Goal: Task Accomplishment & Management: Use online tool/utility

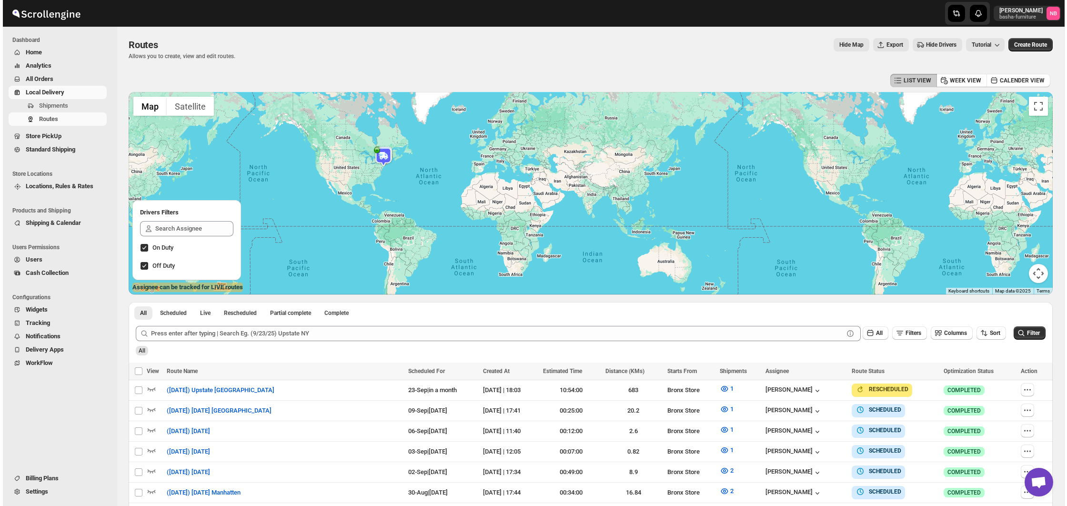
scroll to position [160, 0]
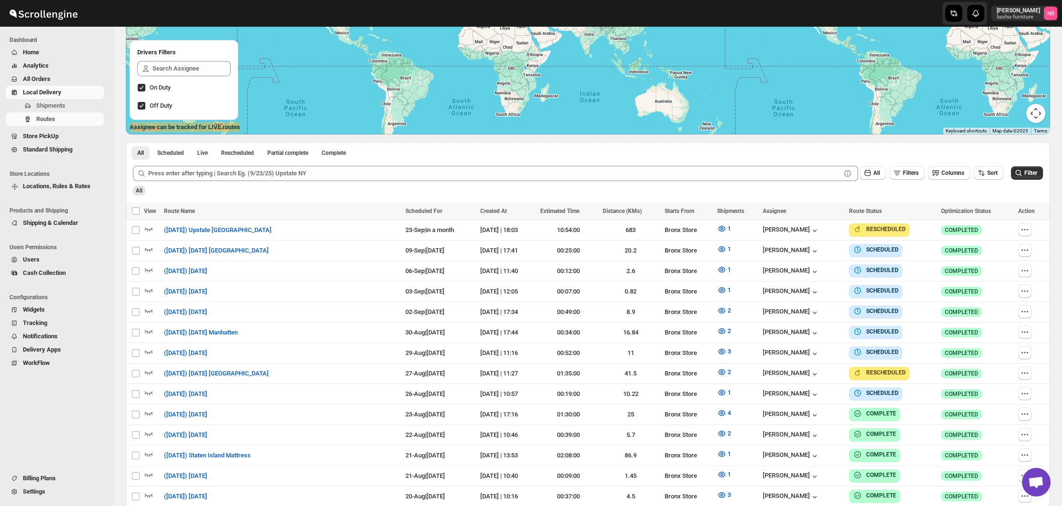
click at [835, 193] on div "All" at bounding box center [587, 187] width 912 height 16
click at [1013, 180] on div "Filter" at bounding box center [1027, 173] width 32 height 14
click at [1016, 178] on icon "submit" at bounding box center [1019, 173] width 10 height 10
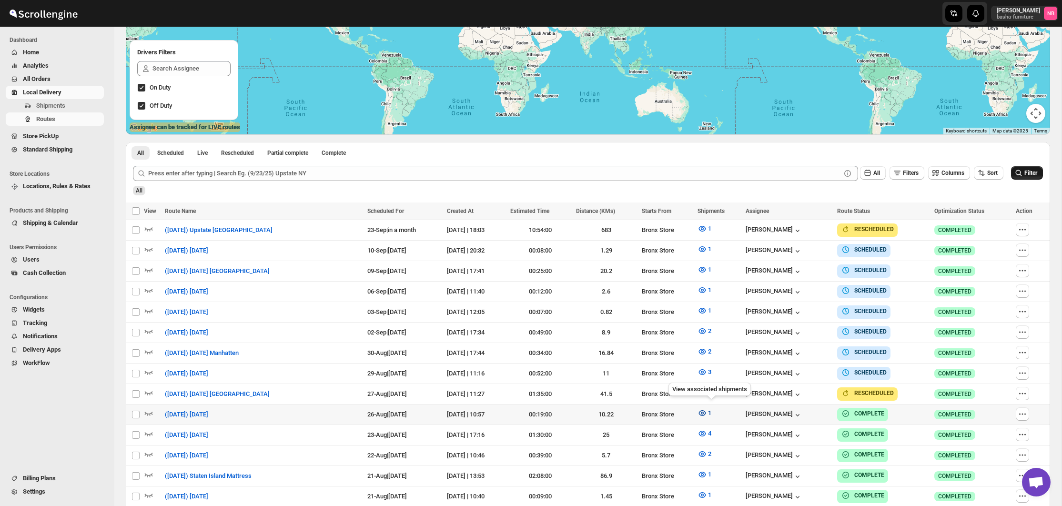
click at [707, 410] on icon "button" at bounding box center [702, 413] width 10 height 10
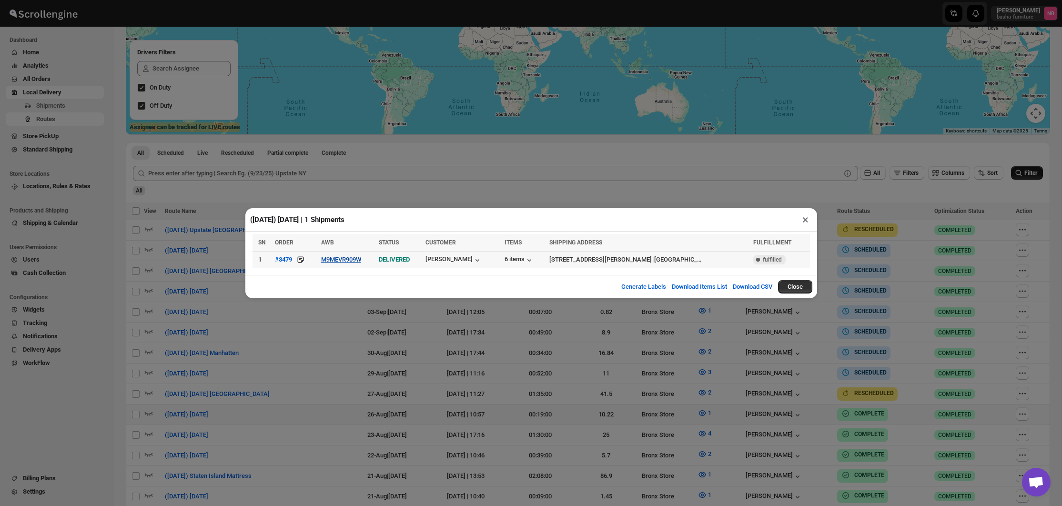
click at [350, 258] on button "M9MEVR909W" at bounding box center [341, 259] width 40 height 7
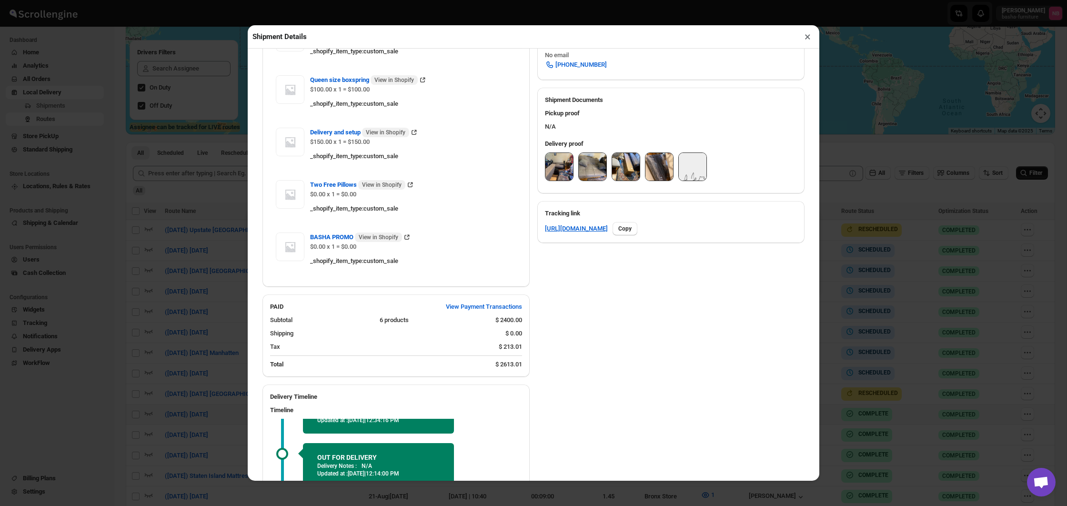
scroll to position [289, 0]
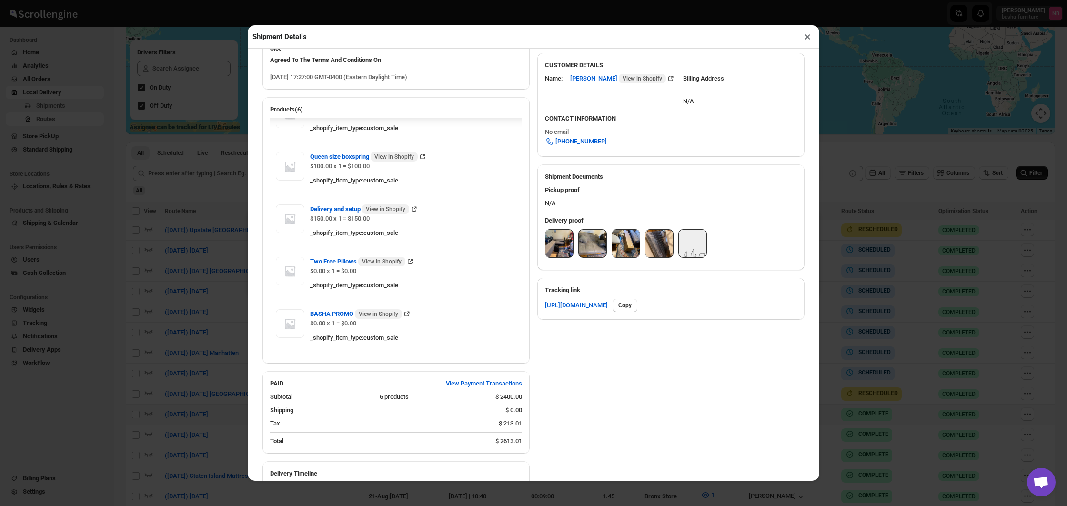
click at [565, 252] on img at bounding box center [559, 244] width 28 height 28
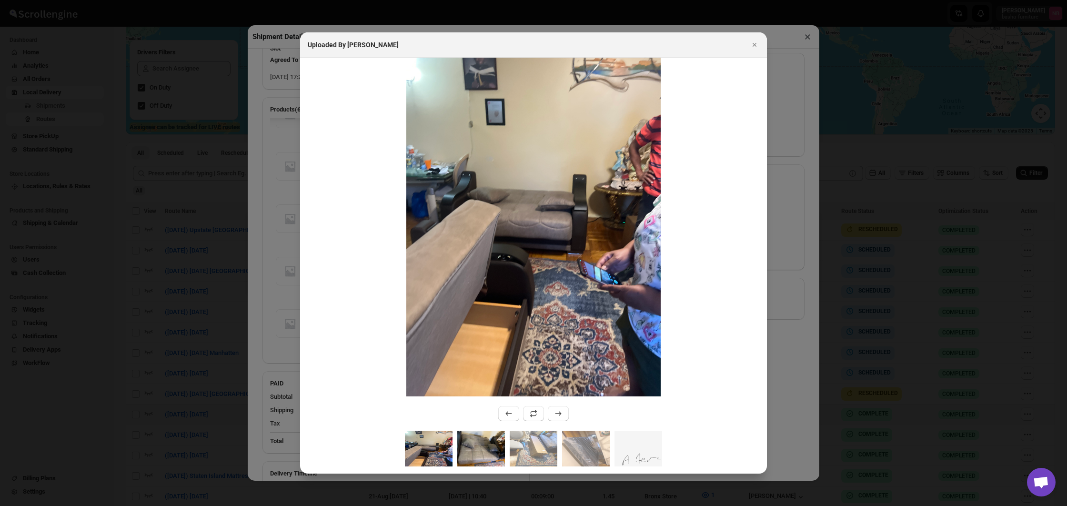
click at [482, 444] on img ":ruil:" at bounding box center [481, 449] width 48 height 36
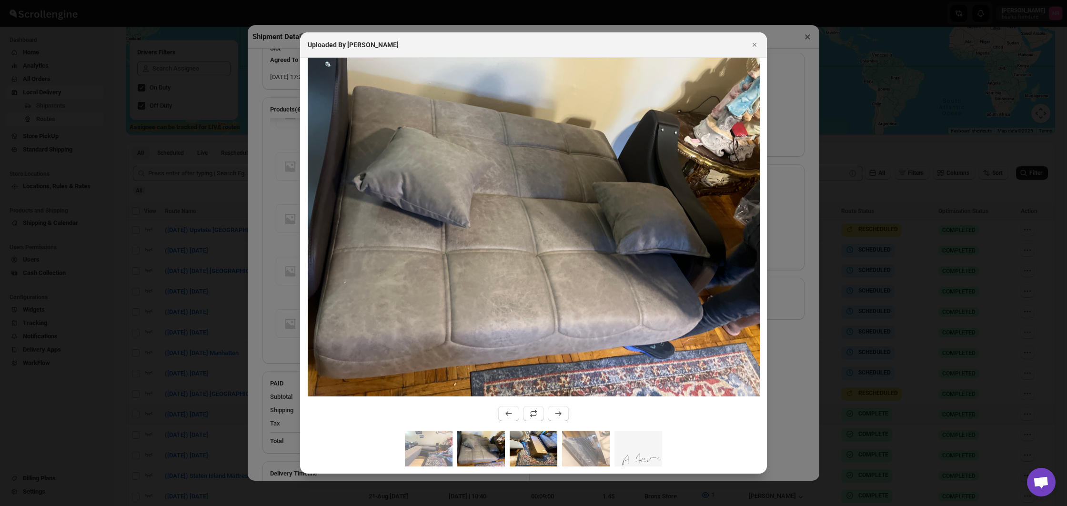
click at [519, 443] on img ":ruil:" at bounding box center [534, 449] width 48 height 36
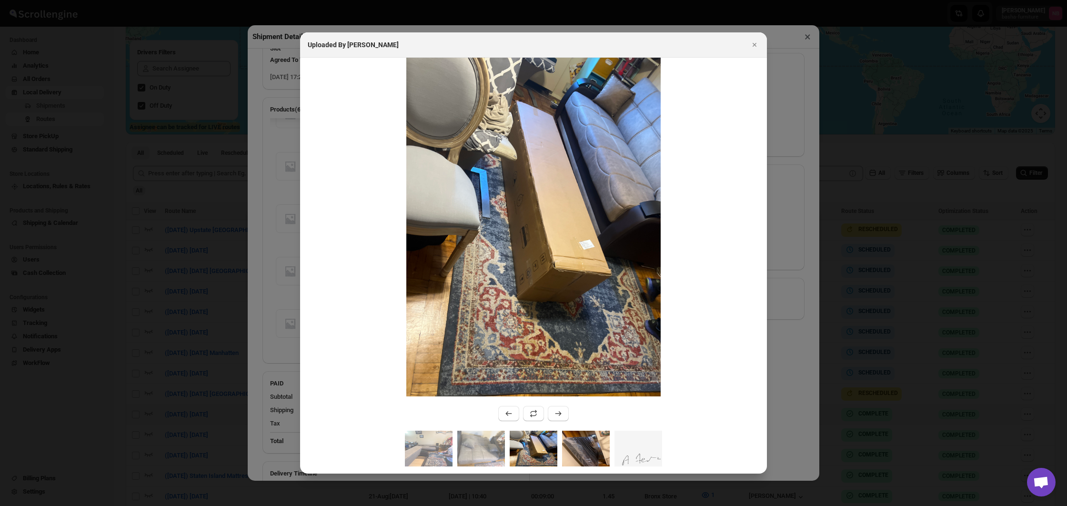
click at [569, 442] on img ":ruil:" at bounding box center [586, 449] width 48 height 36
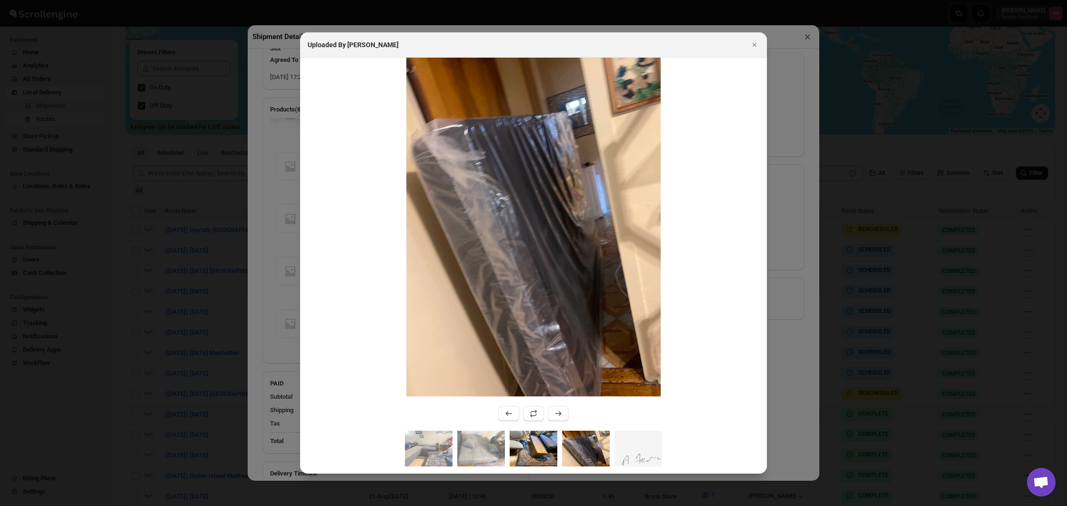
click at [540, 443] on img ":ruil:" at bounding box center [534, 449] width 48 height 36
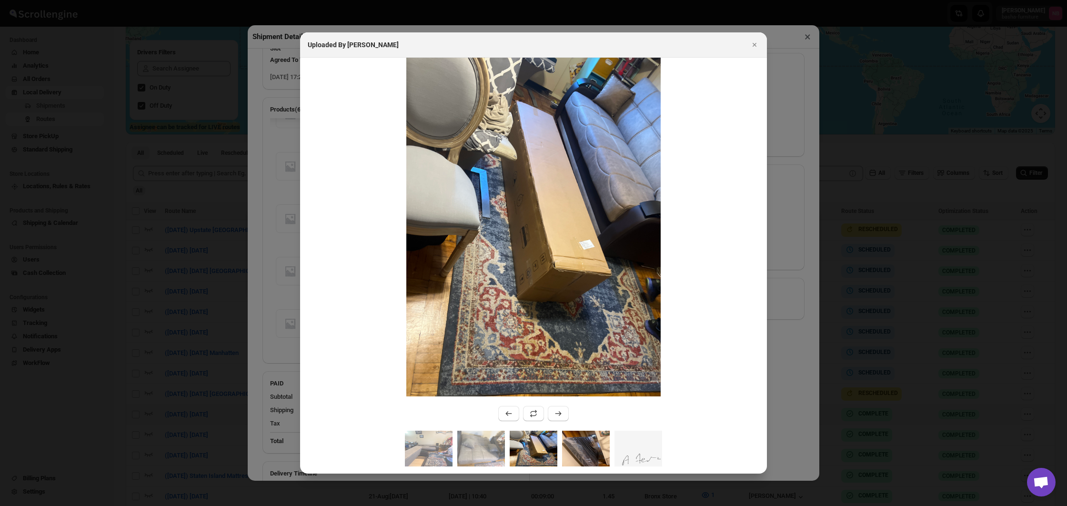
click at [586, 444] on img ":ruil:" at bounding box center [586, 449] width 48 height 36
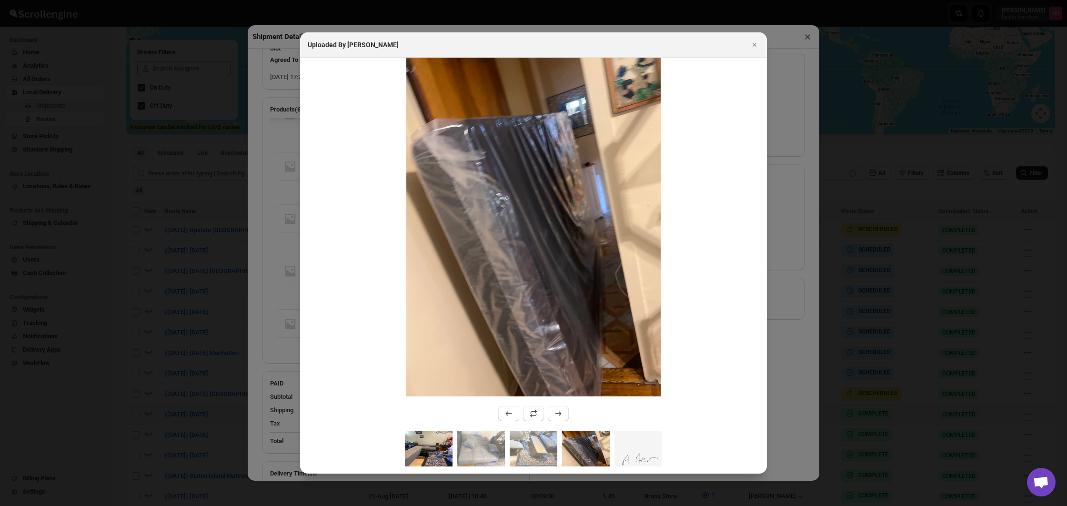
click at [475, 445] on img ":ruil:" at bounding box center [481, 449] width 48 height 36
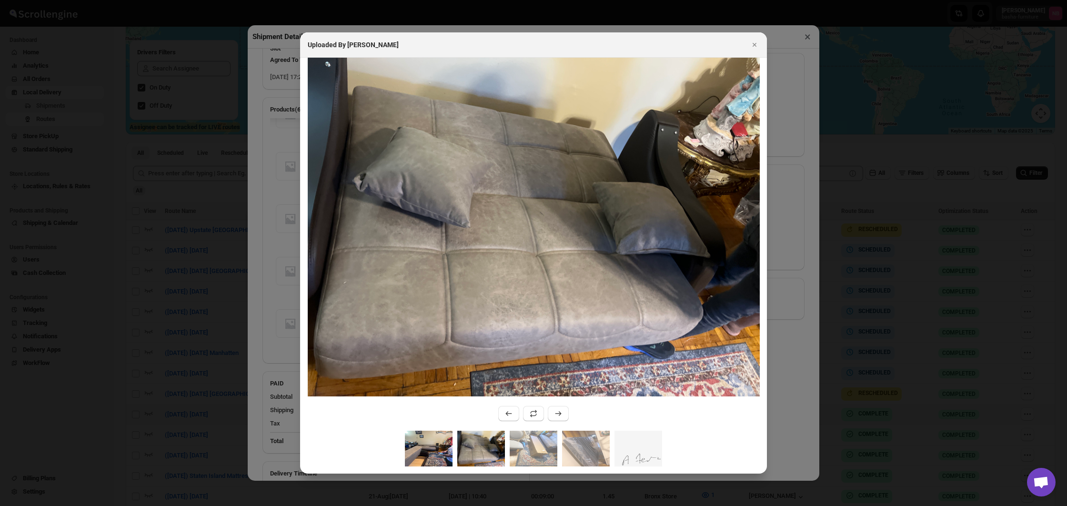
click at [437, 444] on img ":ruil:" at bounding box center [429, 449] width 48 height 36
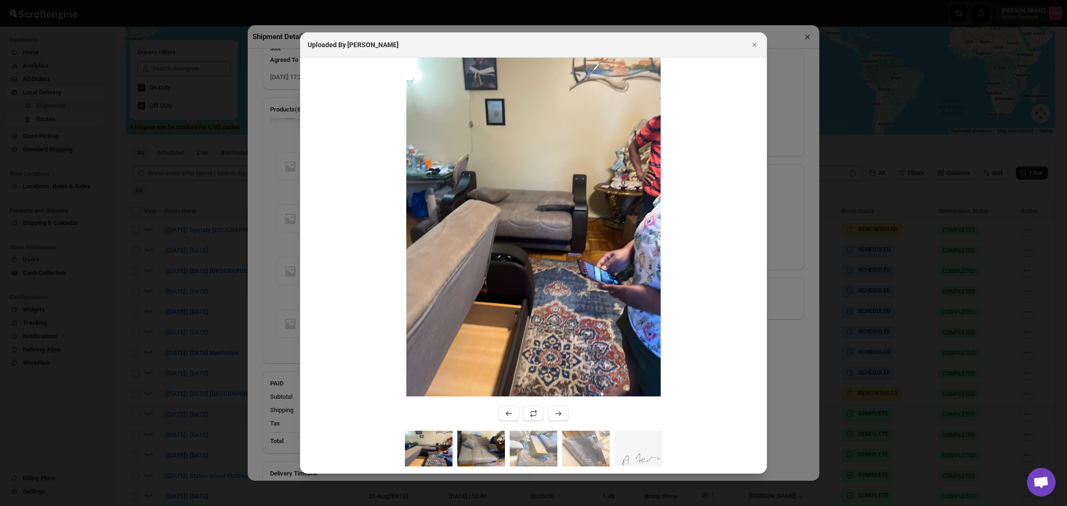
click at [462, 445] on img ":ruil:" at bounding box center [481, 449] width 48 height 36
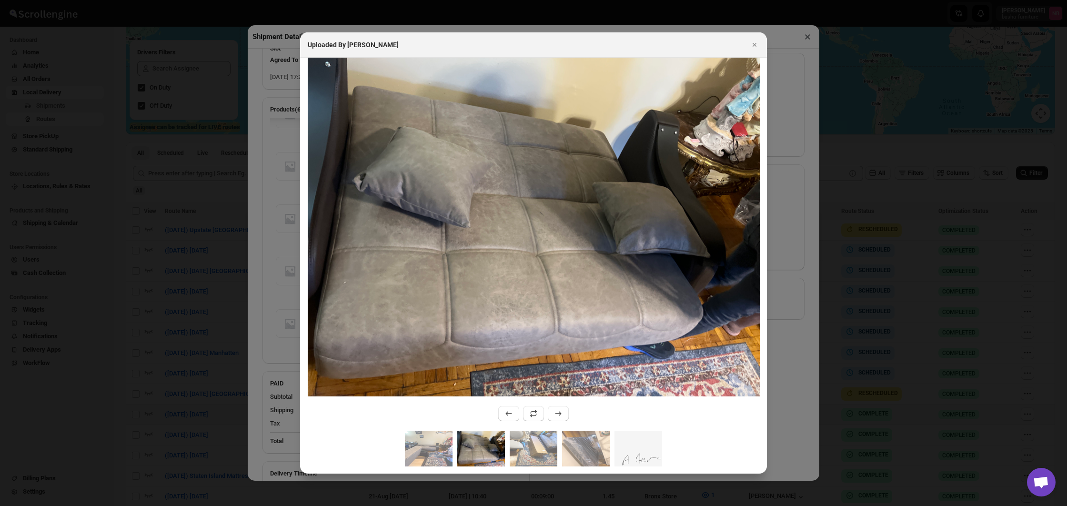
click at [500, 445] on img ":ruil:" at bounding box center [481, 449] width 48 height 36
click at [754, 48] on icon "Close" at bounding box center [755, 45] width 10 height 10
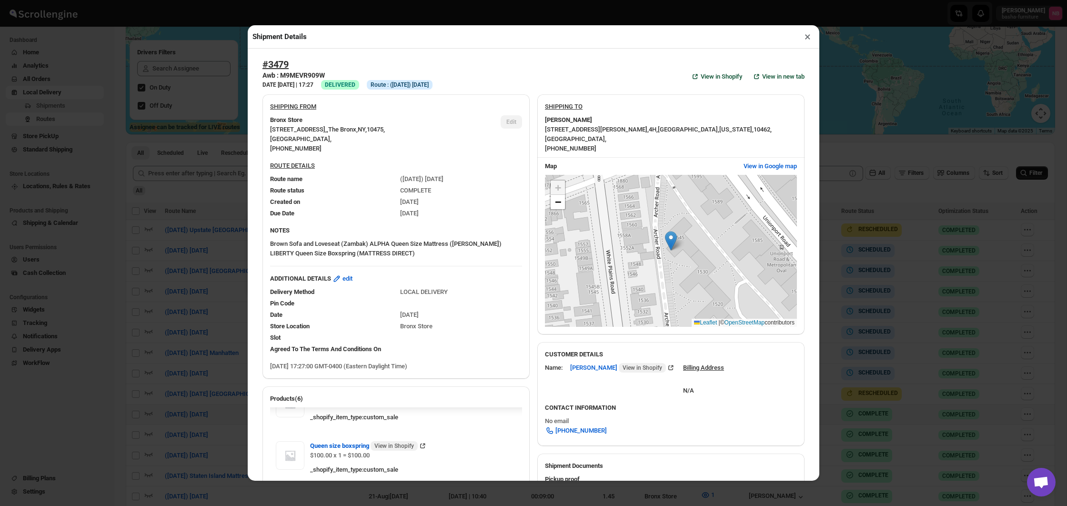
scroll to position [0, 0]
click at [810, 34] on button "×" at bounding box center [808, 36] width 14 height 13
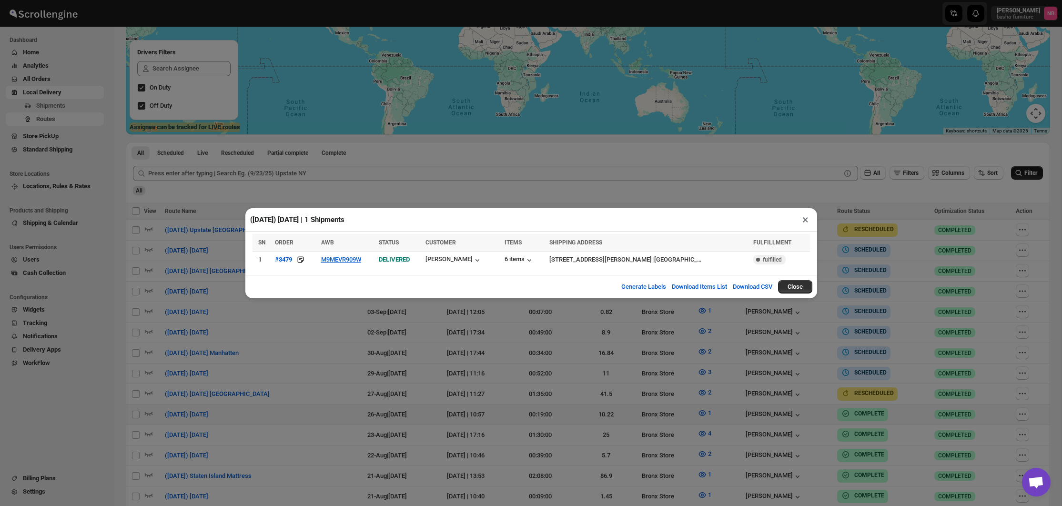
click at [795, 148] on div "([DATE]) [DATE] | 1 Shipments × SN ORDER AWB STATUS CUSTOMER ITEMS SHIPPING ADD…" at bounding box center [531, 253] width 1062 height 506
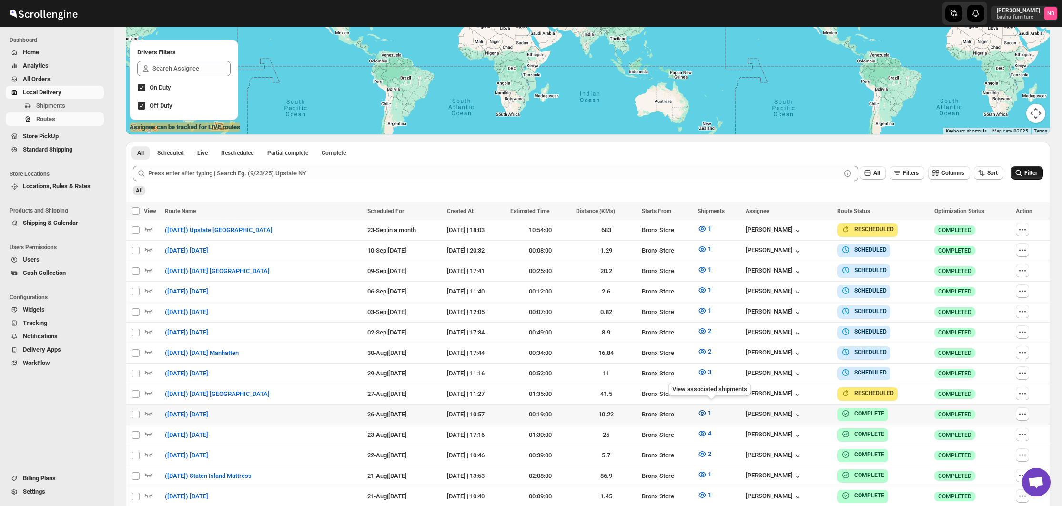
click at [707, 408] on icon "button" at bounding box center [702, 413] width 10 height 10
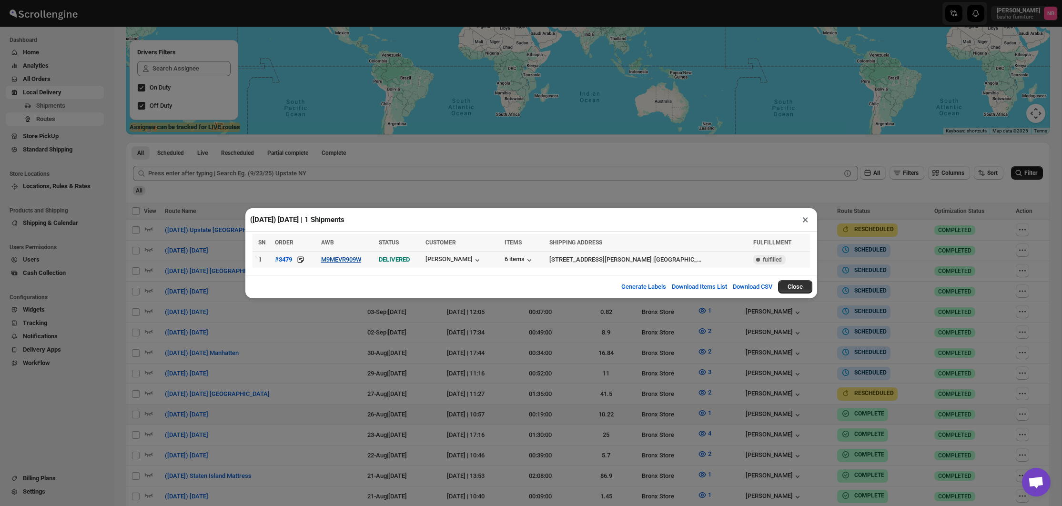
click at [347, 261] on button "M9MEVR909W" at bounding box center [341, 259] width 40 height 7
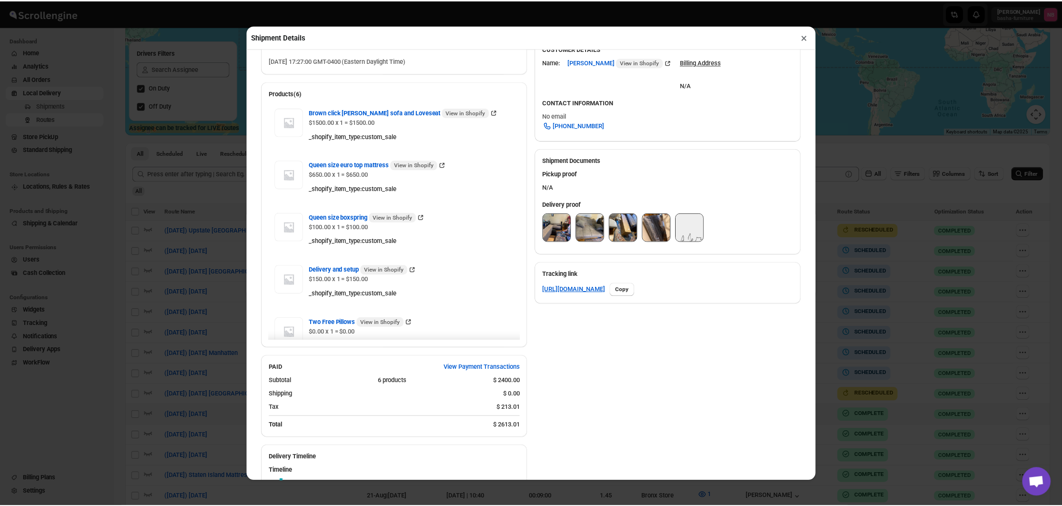
scroll to position [304, 0]
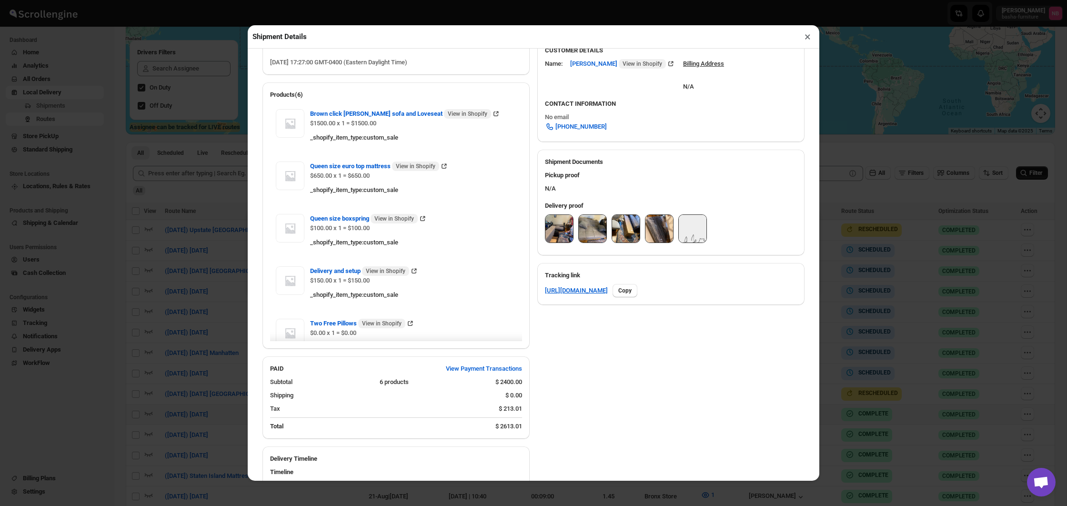
click at [558, 233] on img at bounding box center [559, 229] width 28 height 28
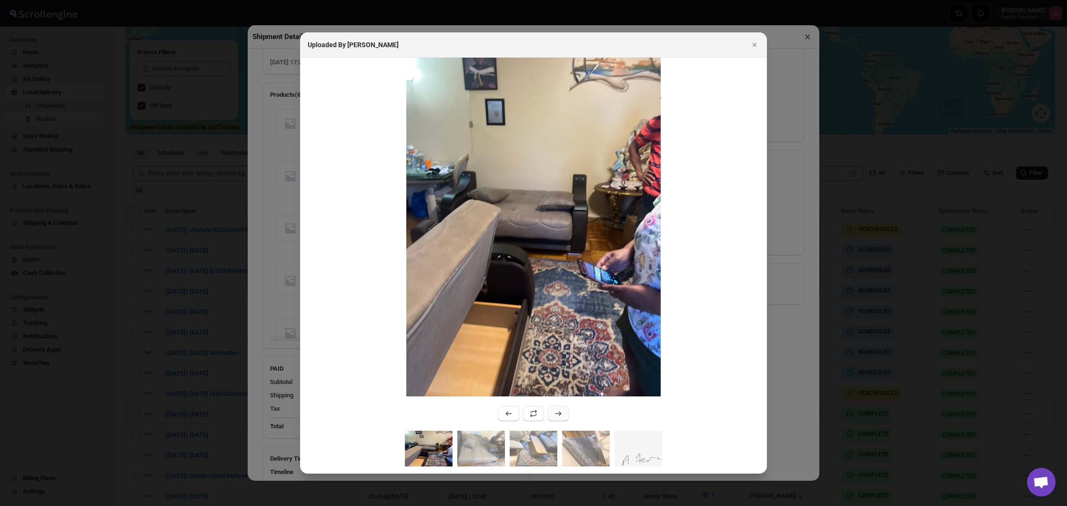
click at [560, 411] on icon ":rvo9:" at bounding box center [558, 414] width 10 height 10
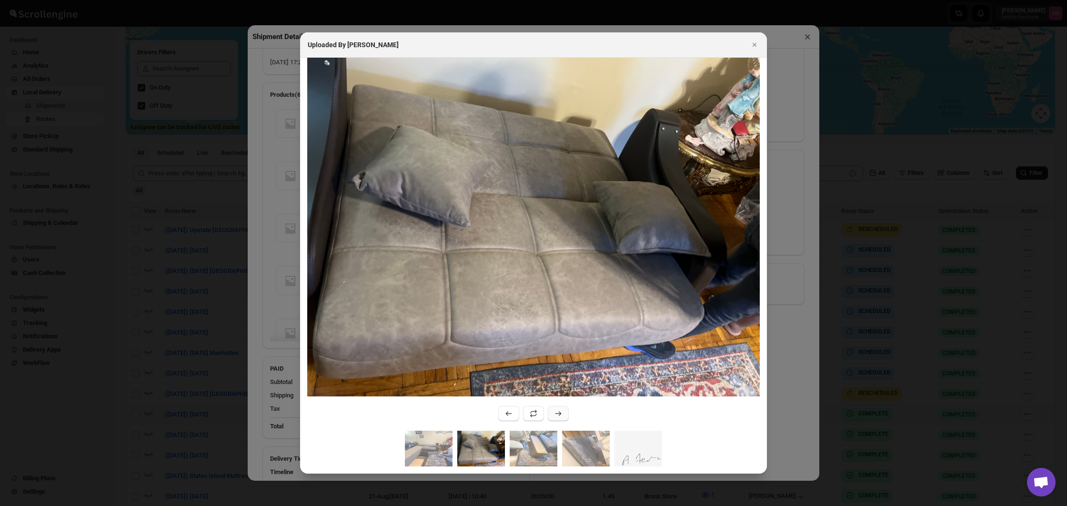
click at [558, 414] on icon ":rvo9:" at bounding box center [558, 414] width 10 height 10
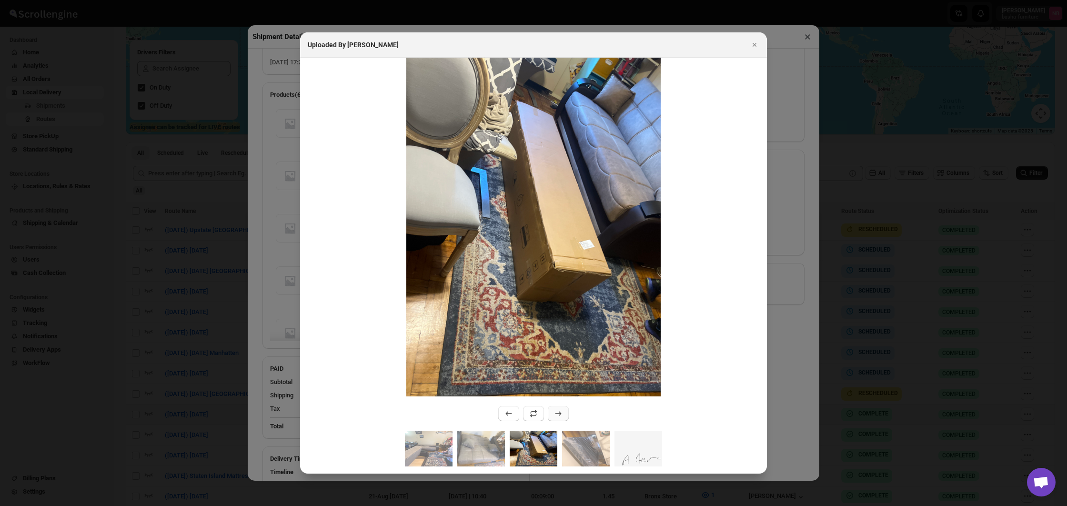
click at [558, 414] on icon ":rvo9:" at bounding box center [558, 414] width 10 height 10
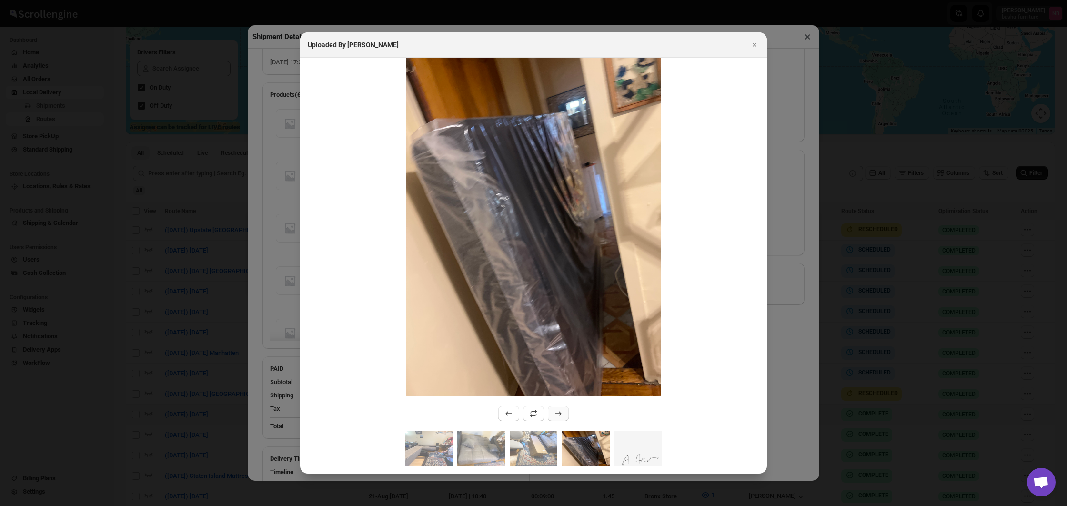
click at [558, 414] on icon ":rvo9:" at bounding box center [558, 414] width 10 height 10
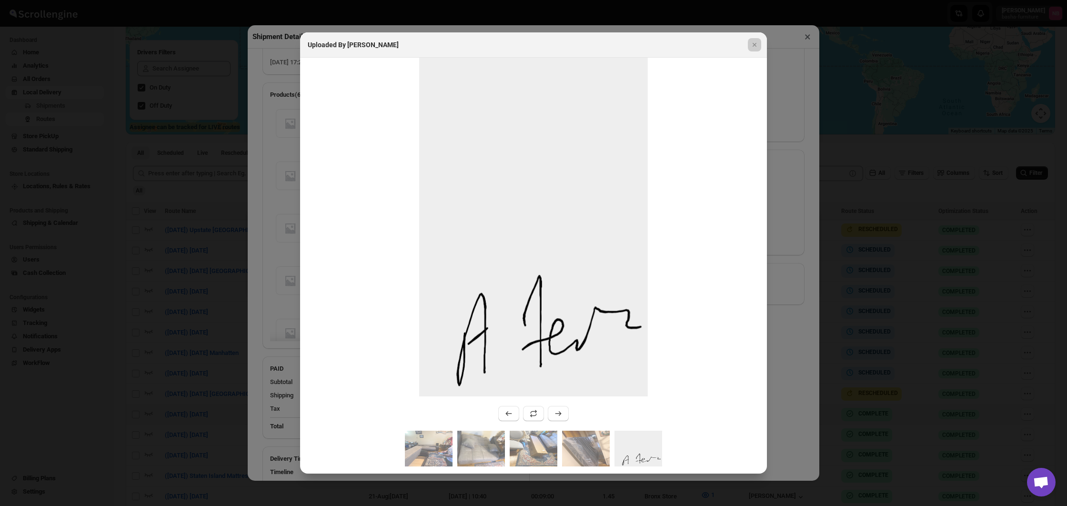
click at [112, 213] on div at bounding box center [533, 253] width 1067 height 506
click at [112, 213] on div "Shipment Details × #3479 Awb : M9MEVR909W DATE [DATE] | 17:27 Success DELIVERED…" at bounding box center [533, 253] width 1067 height 506
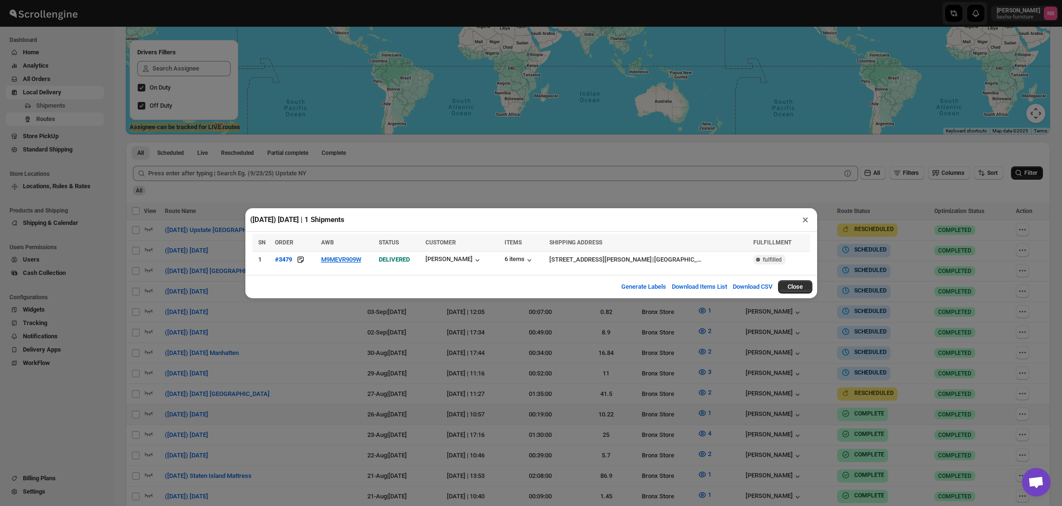
click at [166, 246] on div "([DATE]) [DATE] | 1 Shipments × SN ORDER AWB STATUS CUSTOMER ITEMS SHIPPING ADD…" at bounding box center [531, 253] width 1062 height 506
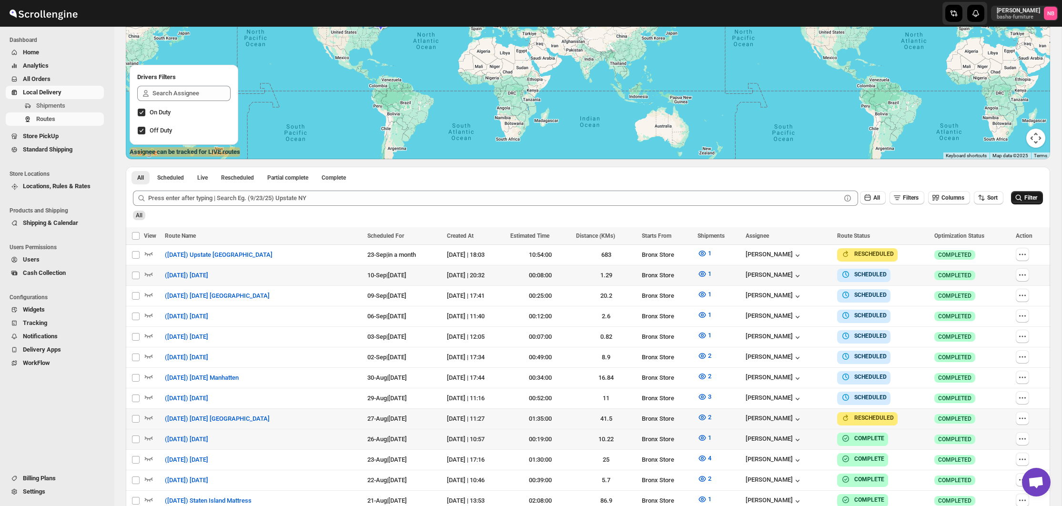
scroll to position [135, 0]
click at [1024, 201] on span "Filter" at bounding box center [1030, 197] width 13 height 7
click at [706, 435] on icon "button" at bounding box center [702, 438] width 7 height 6
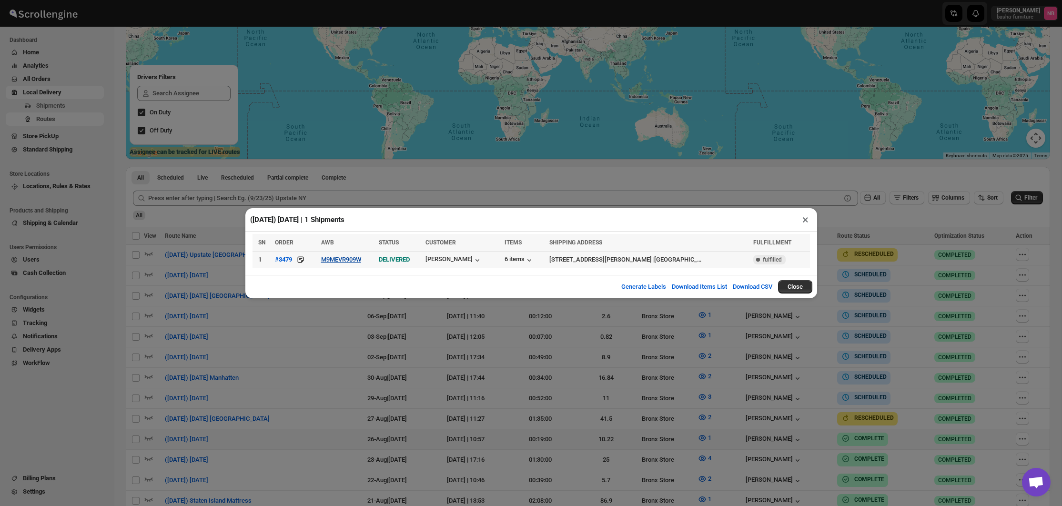
scroll to position [136, 0]
click at [347, 261] on button "M9MEVR909W" at bounding box center [341, 259] width 40 height 7
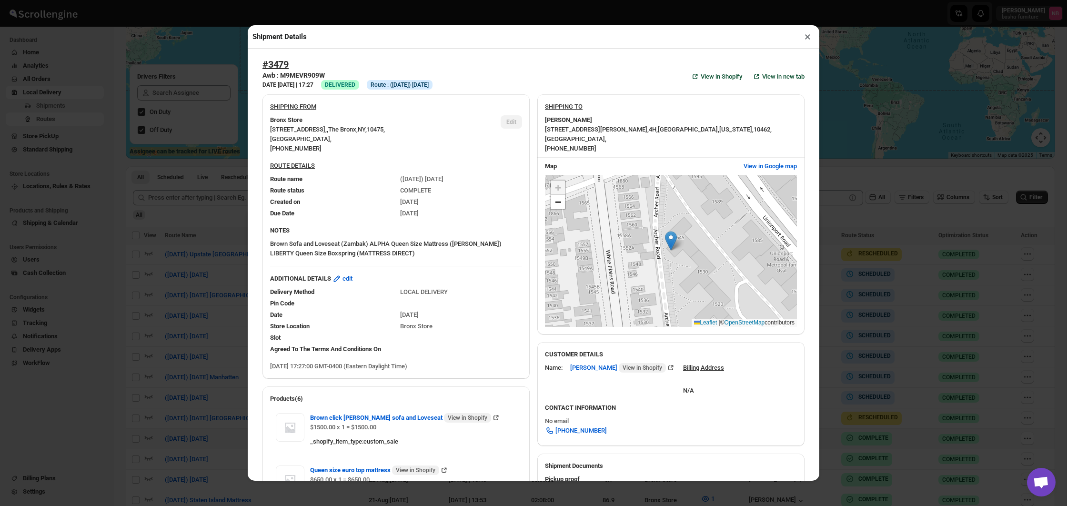
click at [119, 229] on div "Shipment Details × #3479 Awb : M9MEVR909W DATE [DATE] | 17:27 Success DELIVERED…" at bounding box center [533, 253] width 1067 height 506
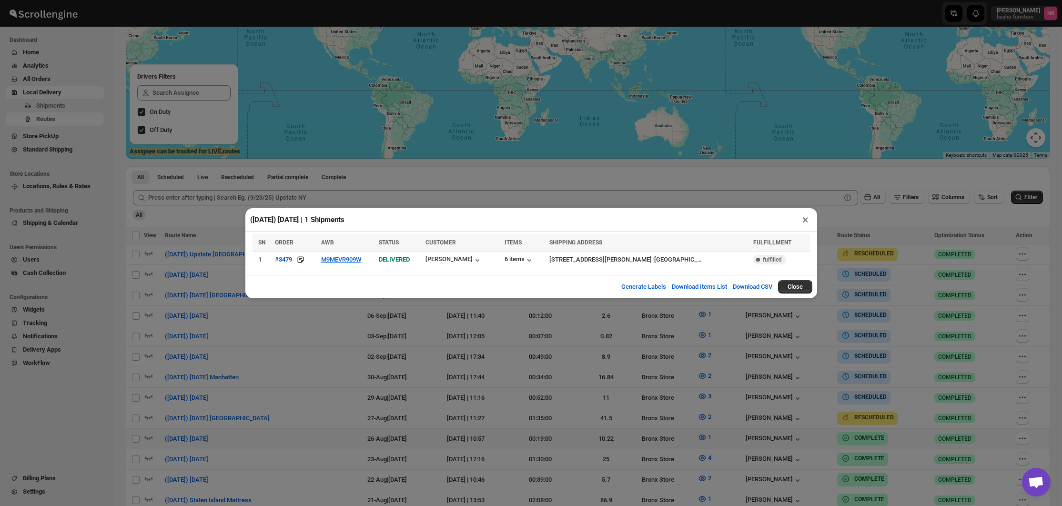
click at [694, 365] on div "([DATE]) [DATE] | 1 Shipments × SN ORDER AWB STATUS CUSTOMER ITEMS SHIPPING ADD…" at bounding box center [531, 253] width 1062 height 506
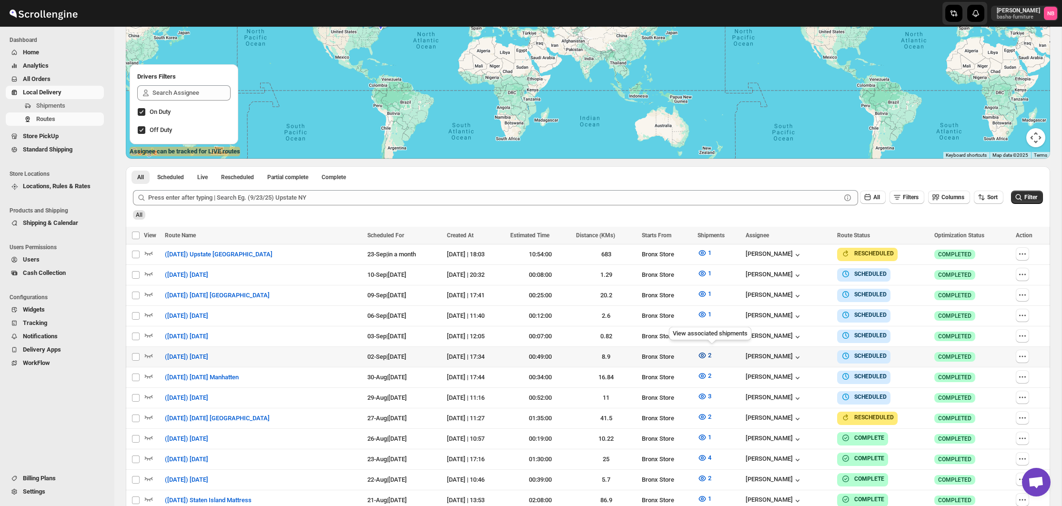
click at [706, 353] on icon "button" at bounding box center [702, 355] width 7 height 6
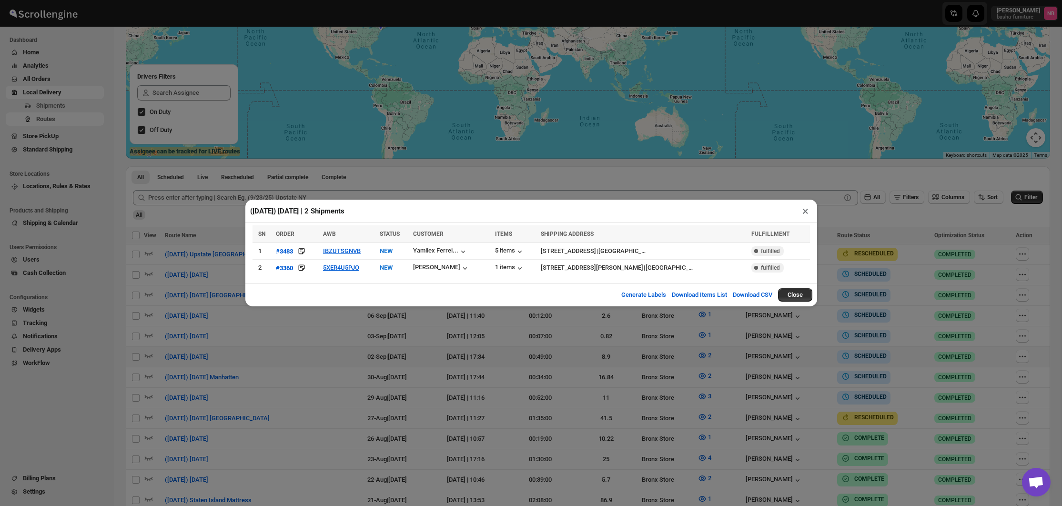
click at [537, 343] on div "([DATE]) [DATE] | 2 Shipments × SN ORDER AWB STATUS CUSTOMER ITEMS SHIPPING ADD…" at bounding box center [531, 253] width 1062 height 506
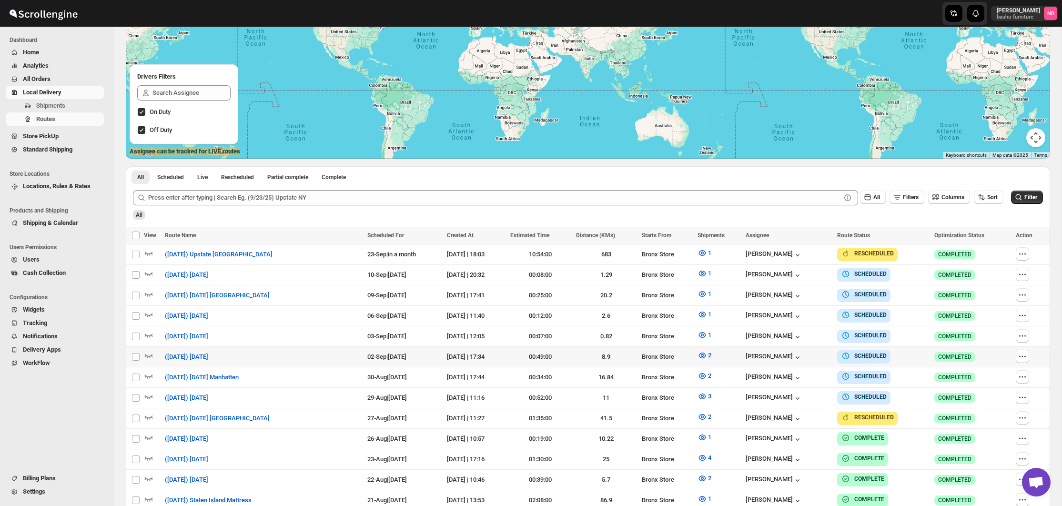
click at [1002, 180] on div "All Scheduled Live Rescheduled Partial complete Complete More views All Schedul…" at bounding box center [588, 174] width 924 height 17
click at [703, 217] on div "All" at bounding box center [587, 211] width 912 height 16
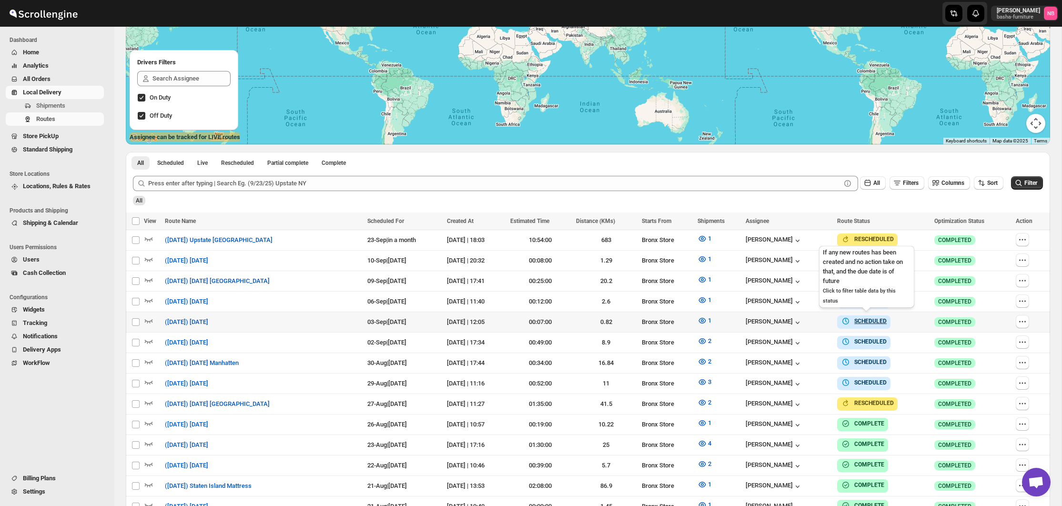
scroll to position [155, 0]
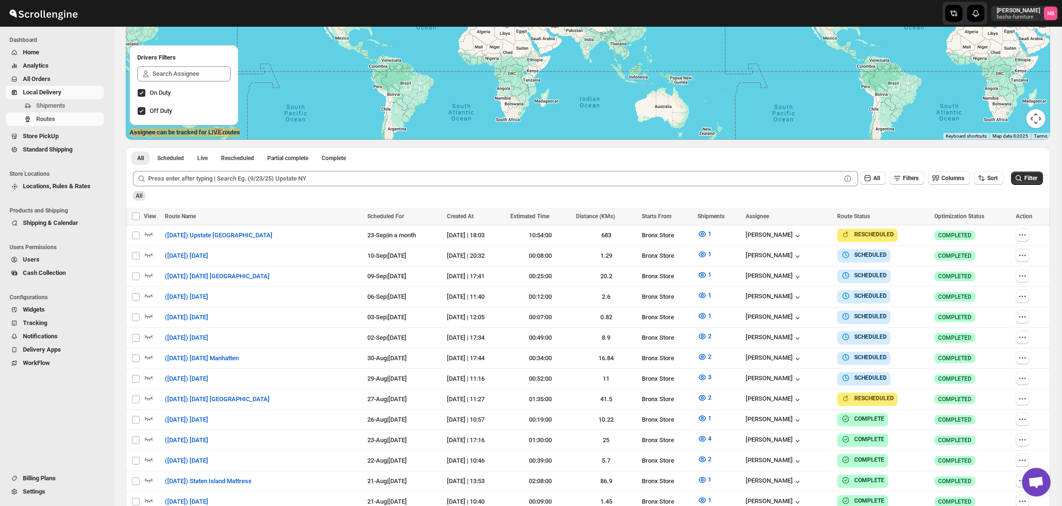
click at [78, 75] on span "All Orders" at bounding box center [62, 79] width 79 height 10
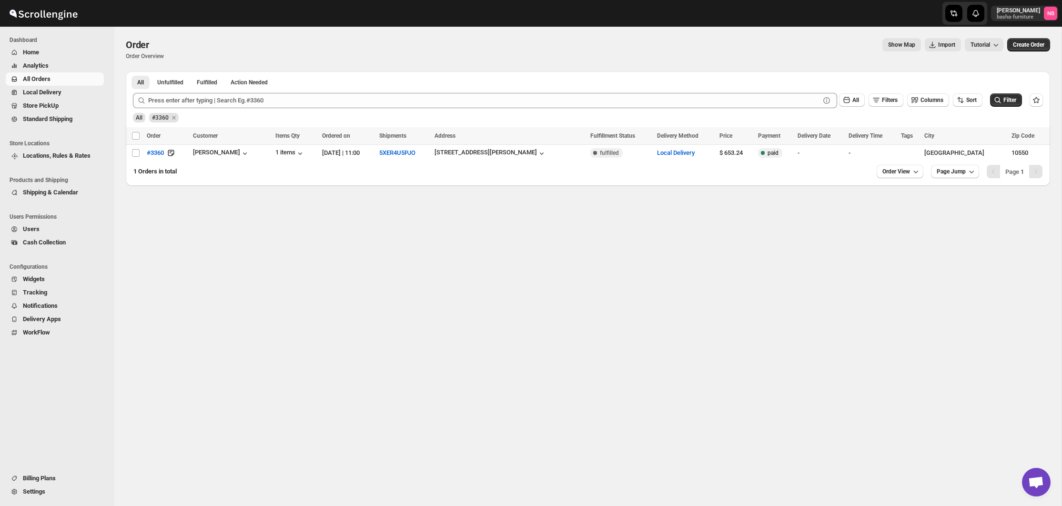
click at [77, 67] on span "Analytics" at bounding box center [62, 66] width 79 height 10
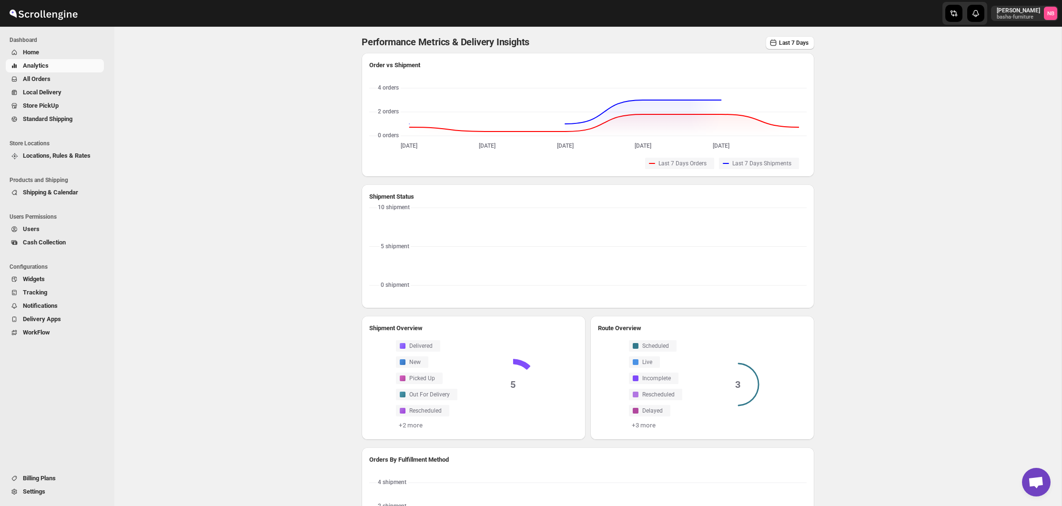
click at [85, 77] on span "All Orders" at bounding box center [62, 79] width 79 height 10
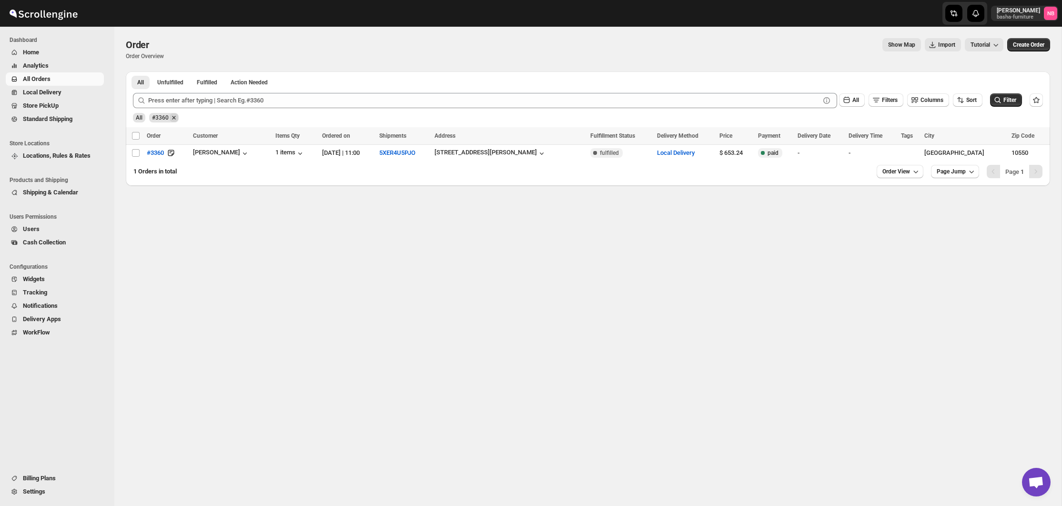
click at [173, 117] on icon "Remove #3360" at bounding box center [174, 117] width 9 height 9
click at [83, 83] on span "All Orders" at bounding box center [62, 79] width 79 height 10
click at [1015, 102] on span "Filter" at bounding box center [1009, 100] width 13 height 7
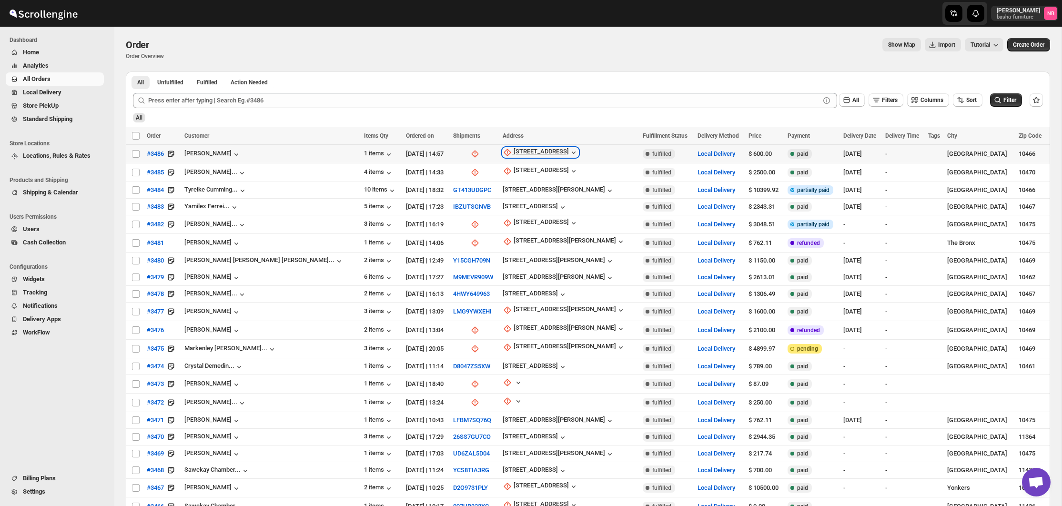
drag, startPoint x: 465, startPoint y: 150, endPoint x: 461, endPoint y: 156, distance: 8.2
click at [513, 150] on div "[STREET_ADDRESS]" at bounding box center [540, 153] width 55 height 10
click at [513, 152] on div "[STREET_ADDRESS]" at bounding box center [540, 153] width 55 height 10
click at [479, 202] on span "Update manually" at bounding box center [484, 204] width 45 height 7
select select "US"
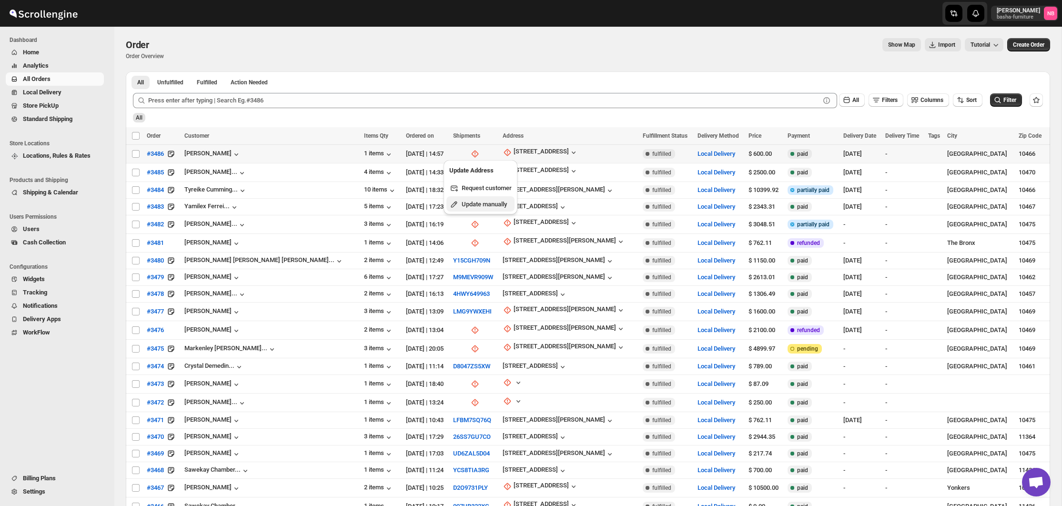
select select "[US_STATE]"
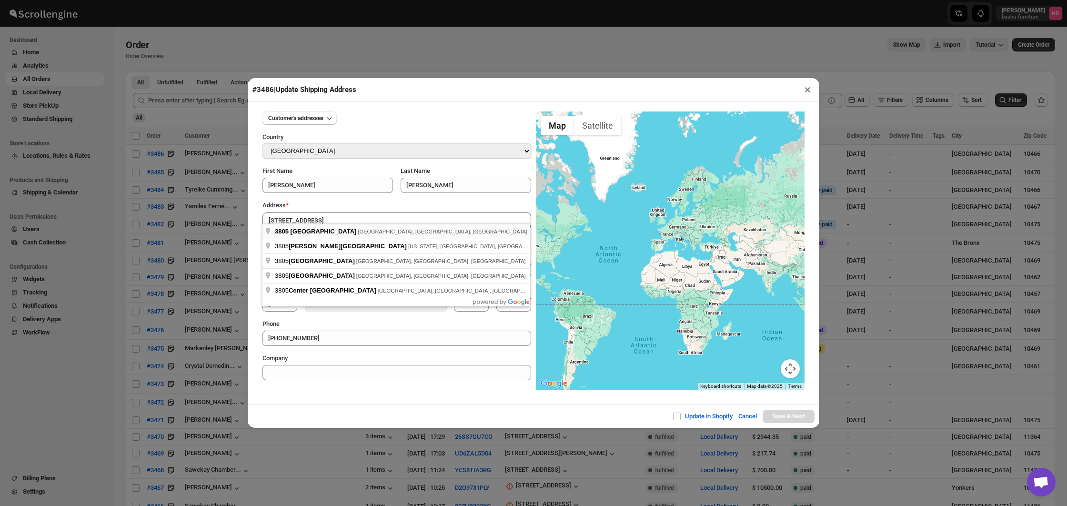
type input "[STREET_ADDRESS]"
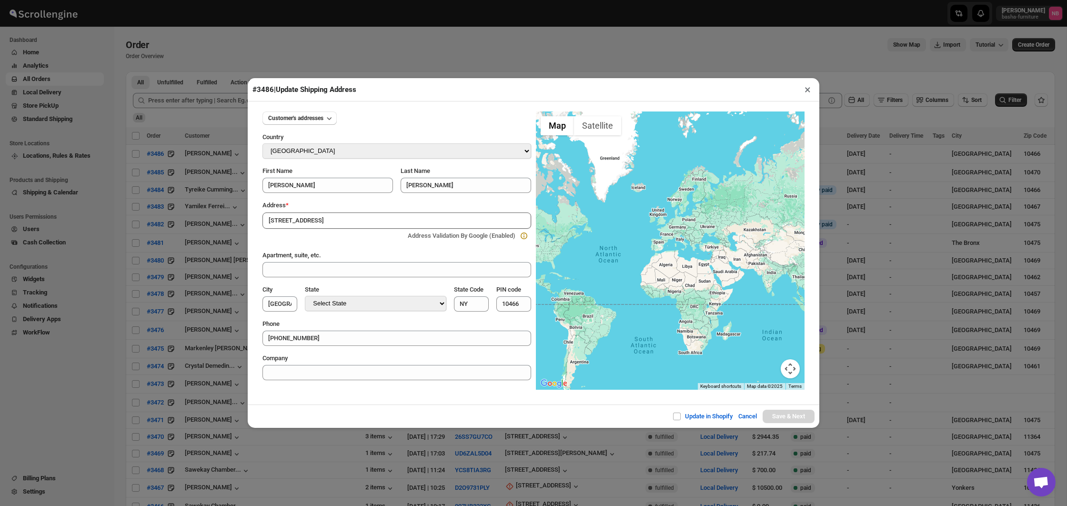
drag, startPoint x: 370, startPoint y: 231, endPoint x: 528, endPoint y: 341, distance: 192.9
type input "[GEOGRAPHIC_DATA]"
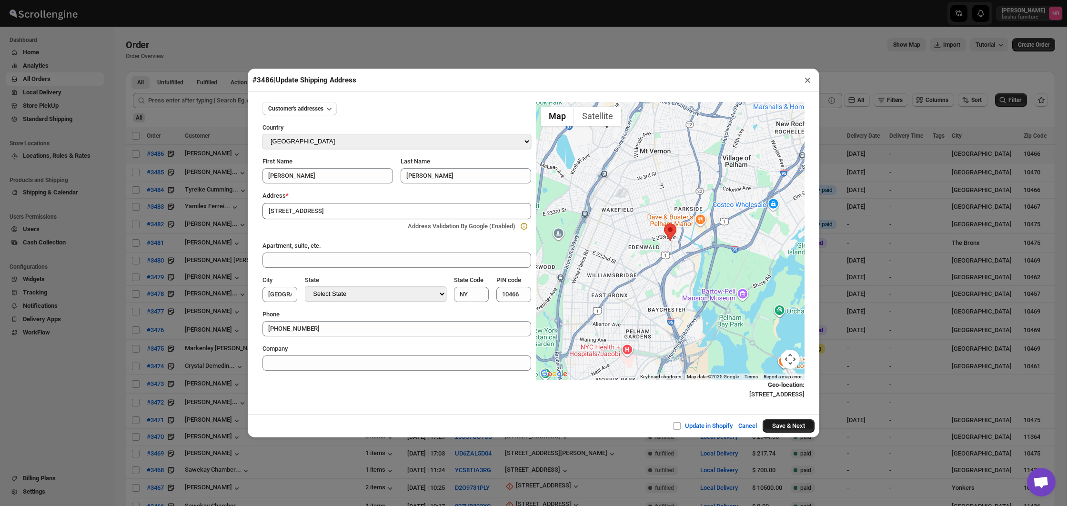
click at [764, 423] on button "Save & Next" at bounding box center [789, 425] width 52 height 13
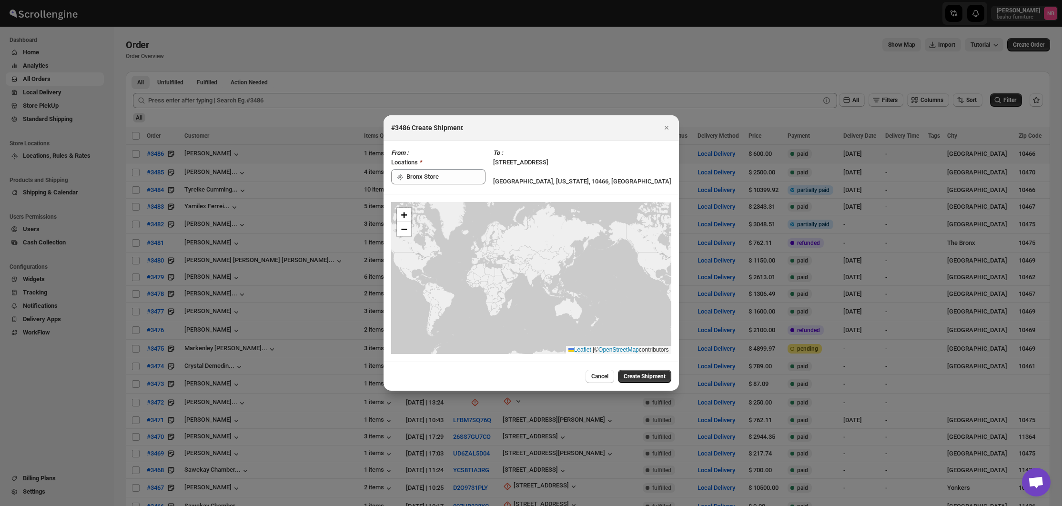
click at [625, 373] on span "Create Shipment" at bounding box center [644, 376] width 42 height 8
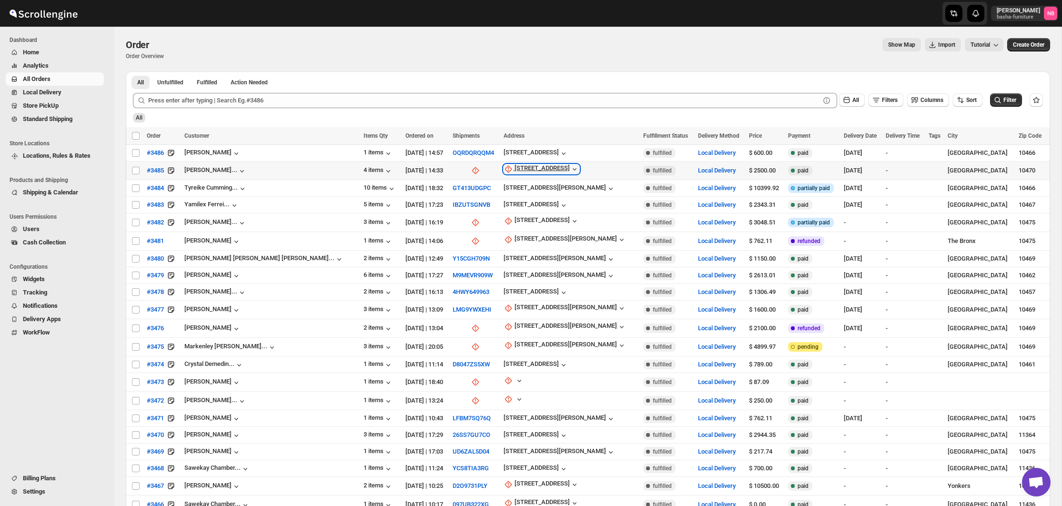
click at [514, 167] on div "[STREET_ADDRESS]" at bounding box center [541, 169] width 55 height 10
click at [482, 221] on span "Update manually" at bounding box center [490, 220] width 45 height 7
select select "US"
select select "[US_STATE]"
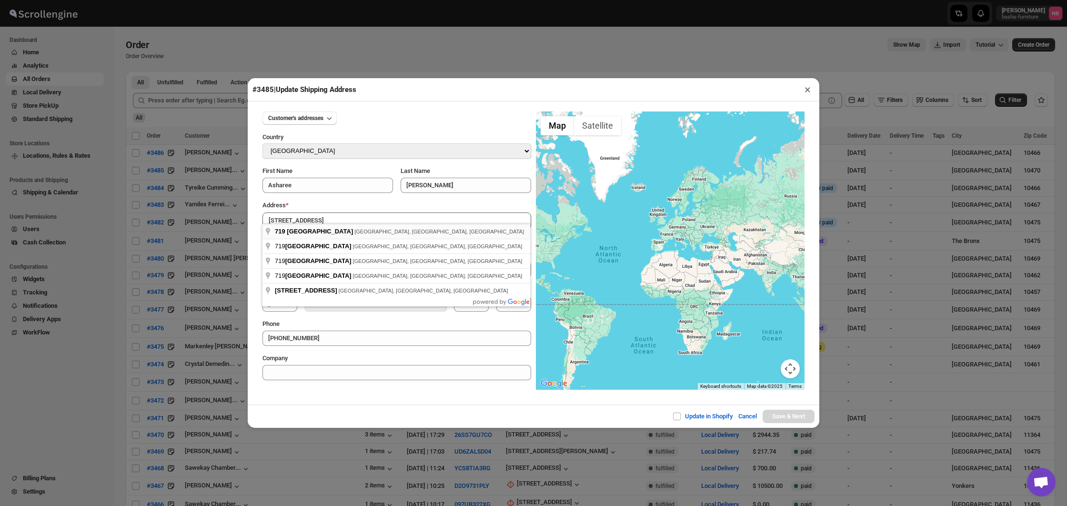
type input "[STREET_ADDRESS]"
drag, startPoint x: 438, startPoint y: 230, endPoint x: 449, endPoint y: 238, distance: 13.6
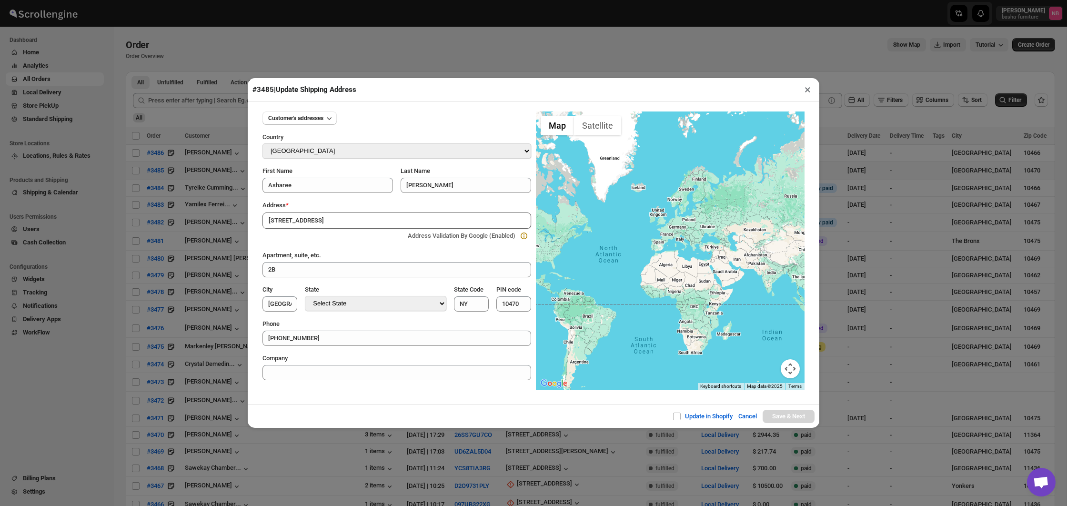
type input "[GEOGRAPHIC_DATA]"
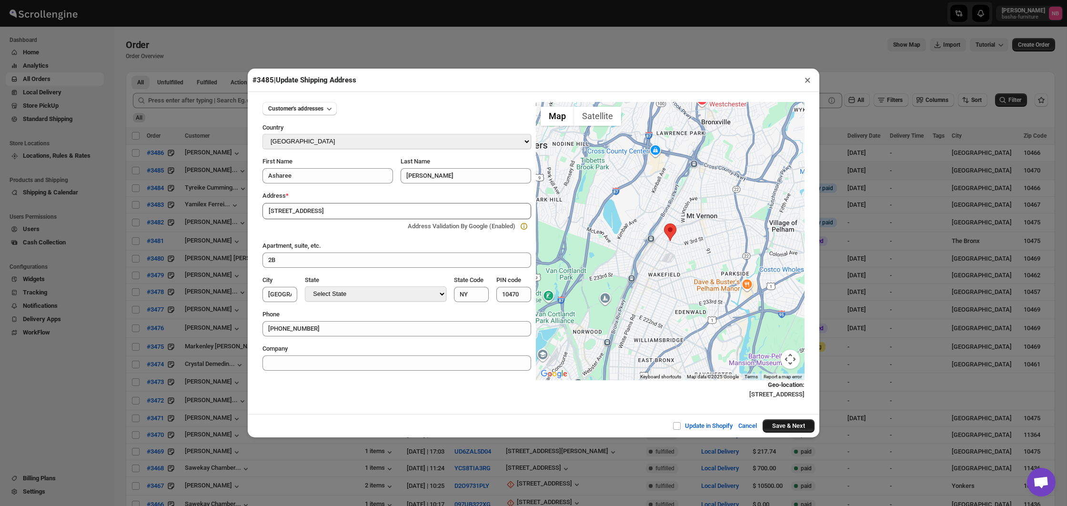
click at [776, 422] on button "Save & Next" at bounding box center [789, 425] width 52 height 13
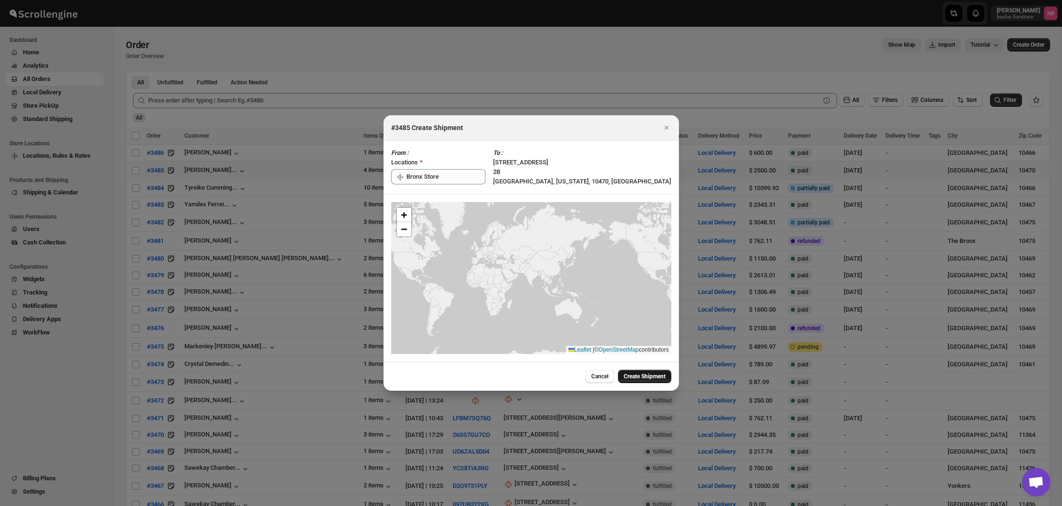
click at [632, 372] on button "Create Shipment" at bounding box center [644, 376] width 53 height 13
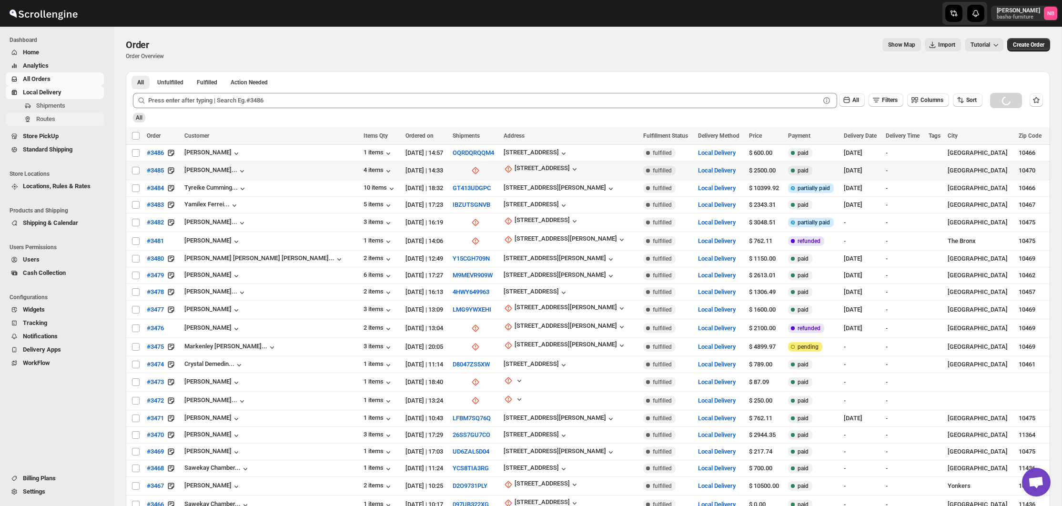
click at [56, 124] on button "Routes" at bounding box center [55, 118] width 98 height 13
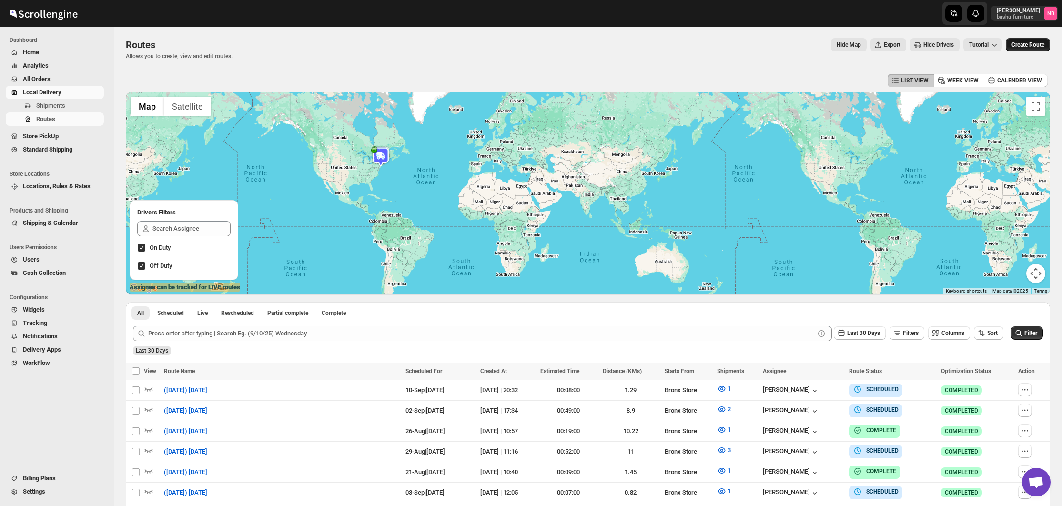
drag, startPoint x: 1008, startPoint y: 52, endPoint x: 1014, endPoint y: 48, distance: 6.9
click at [1008, 52] on div "Routes Allows you to create, view and edit routes. Hide Map Export Hide Drivers…" at bounding box center [588, 49] width 924 height 22
click at [1014, 48] on span "Create Route" at bounding box center [1027, 45] width 33 height 8
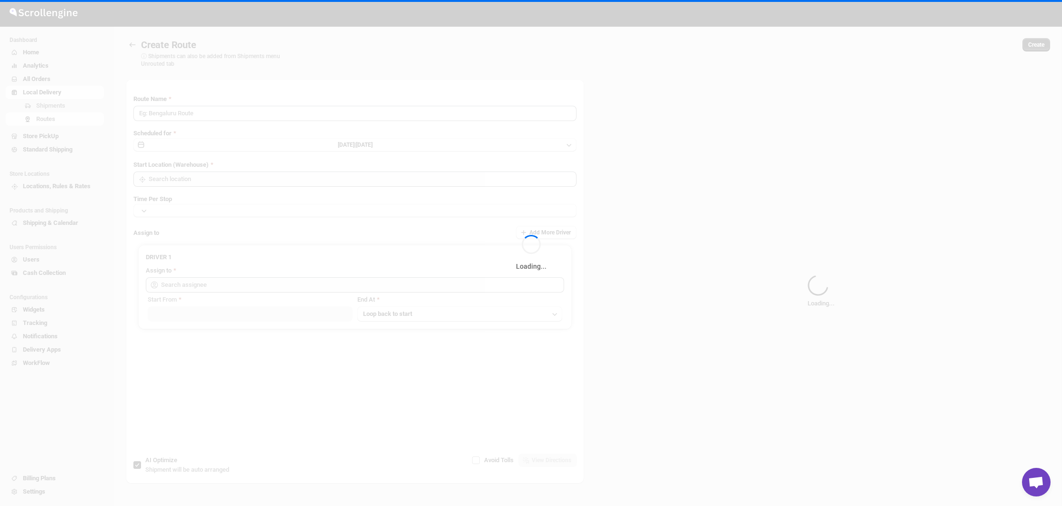
type input "Route - 26/08-0258"
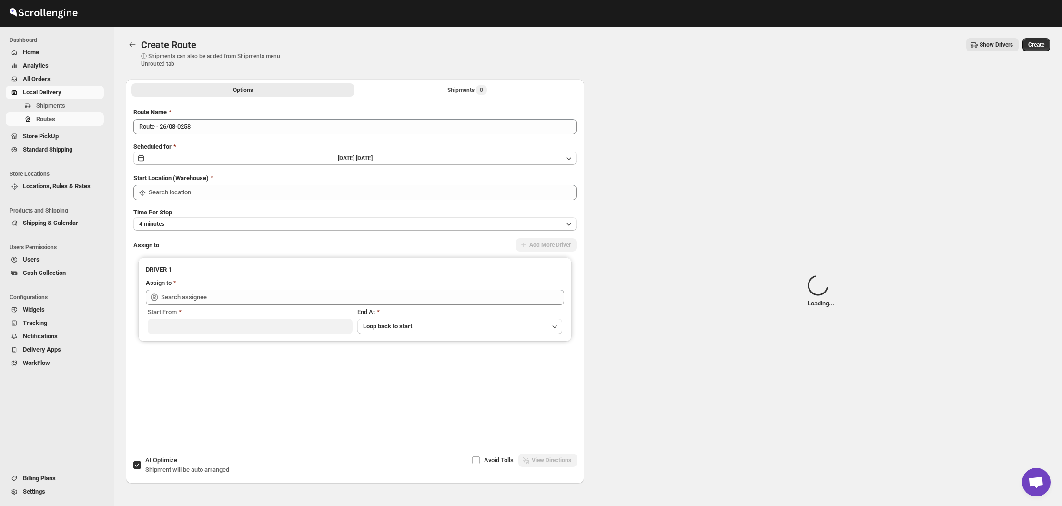
type input "Not Available"
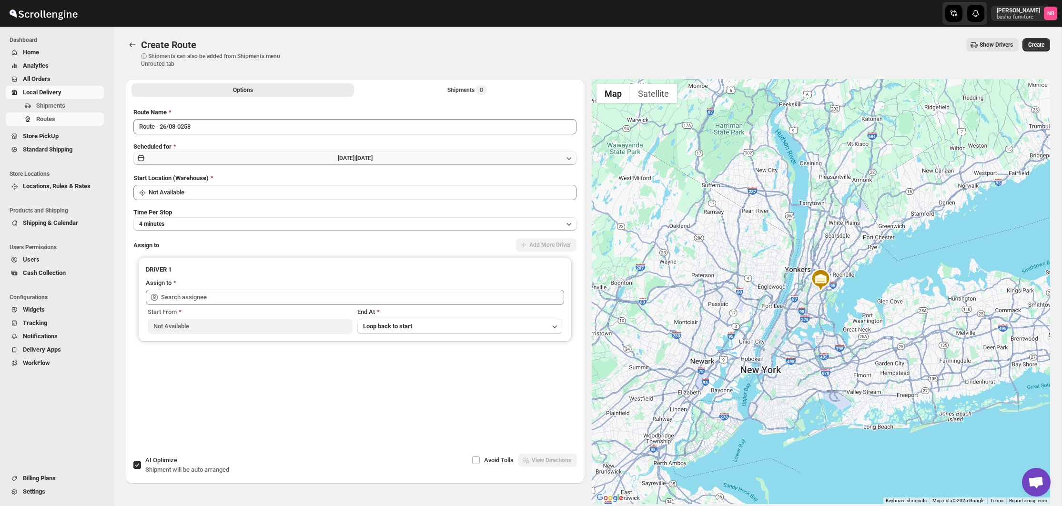
click at [450, 162] on button "[DATE] | [DATE]" at bounding box center [354, 157] width 443 height 13
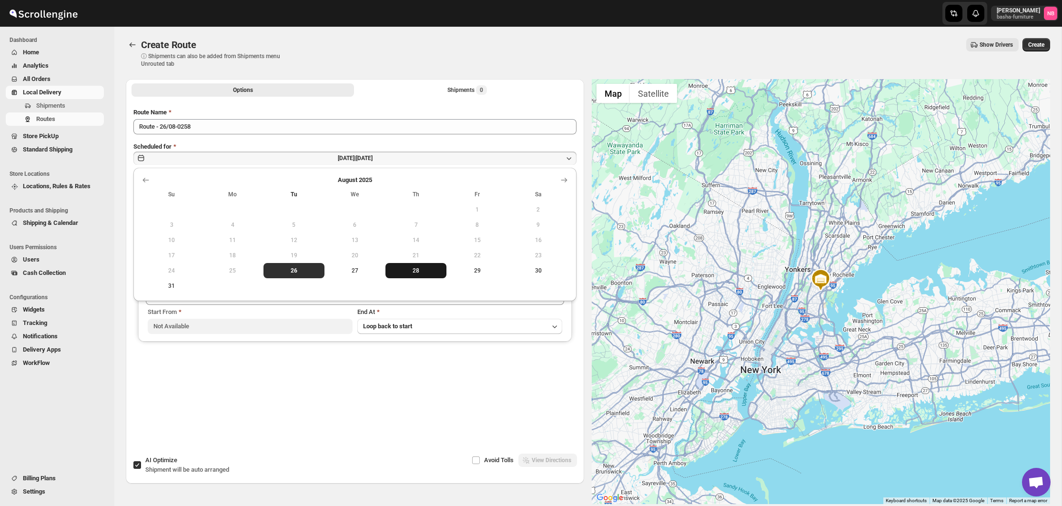
click at [413, 275] on button "28" at bounding box center [415, 270] width 61 height 15
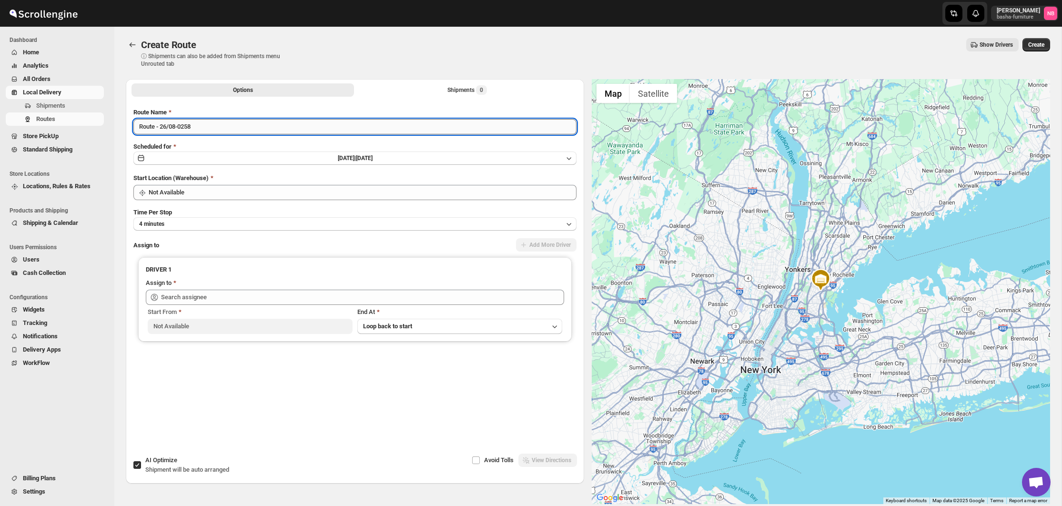
click at [271, 123] on input "Route - 26/08-0258" at bounding box center [354, 126] width 443 height 15
click at [270, 123] on input "Route - 26/08-0258" at bounding box center [354, 126] width 443 height 15
click at [271, 124] on input "Route - 26/08-0258" at bounding box center [354, 126] width 443 height 15
click at [253, 122] on input "Route - 26/08-0258" at bounding box center [354, 126] width 443 height 15
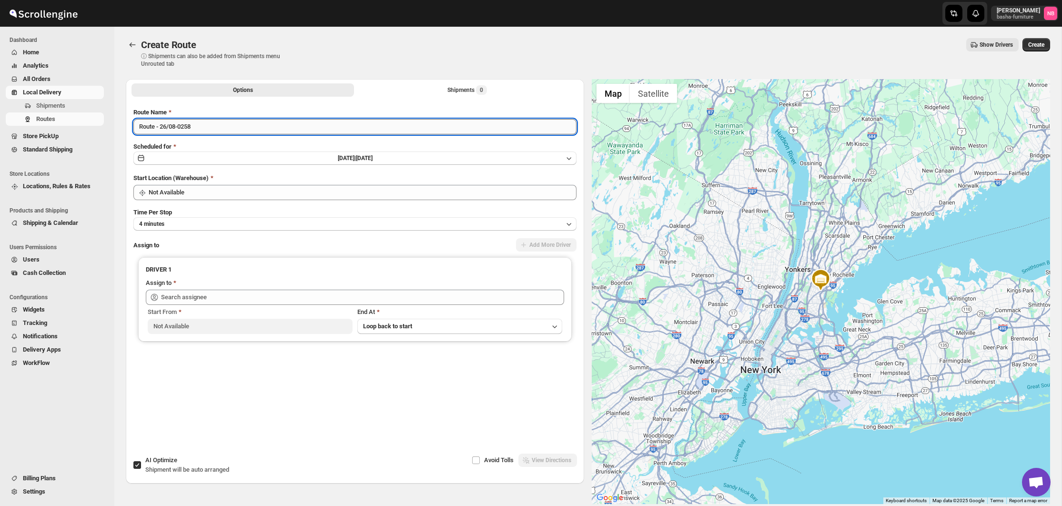
click at [253, 122] on input "Route - 26/08-0258" at bounding box center [354, 126] width 443 height 15
type input "([DATE]) [DATE]"
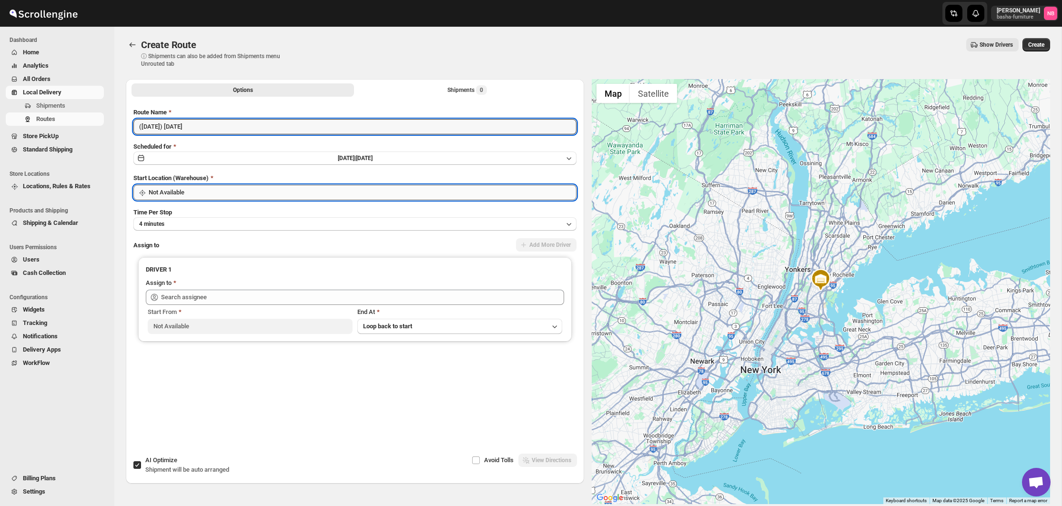
click at [265, 192] on input "Not Available" at bounding box center [363, 192] width 428 height 15
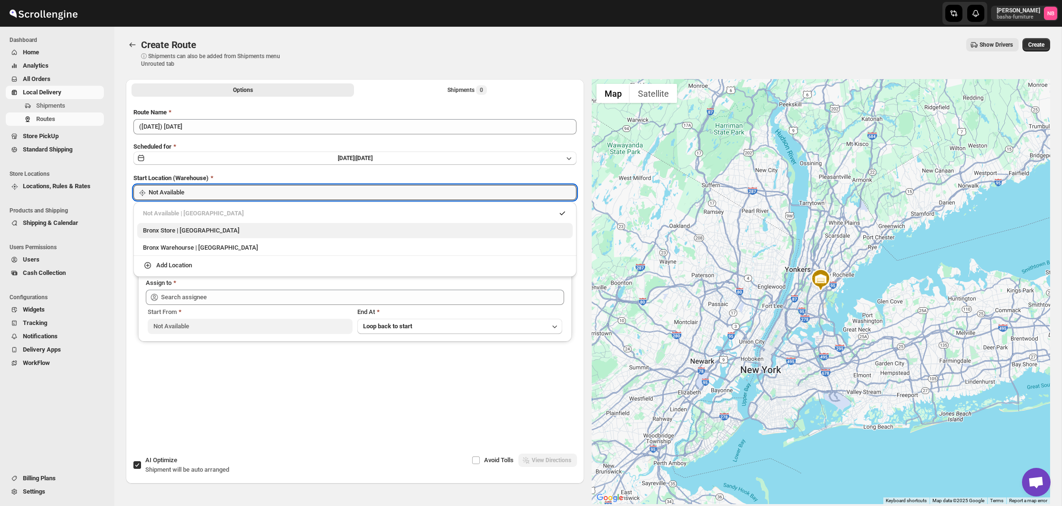
click at [237, 234] on div "Bronx Store | [GEOGRAPHIC_DATA]" at bounding box center [355, 231] width 424 height 10
type input "Bronx Store"
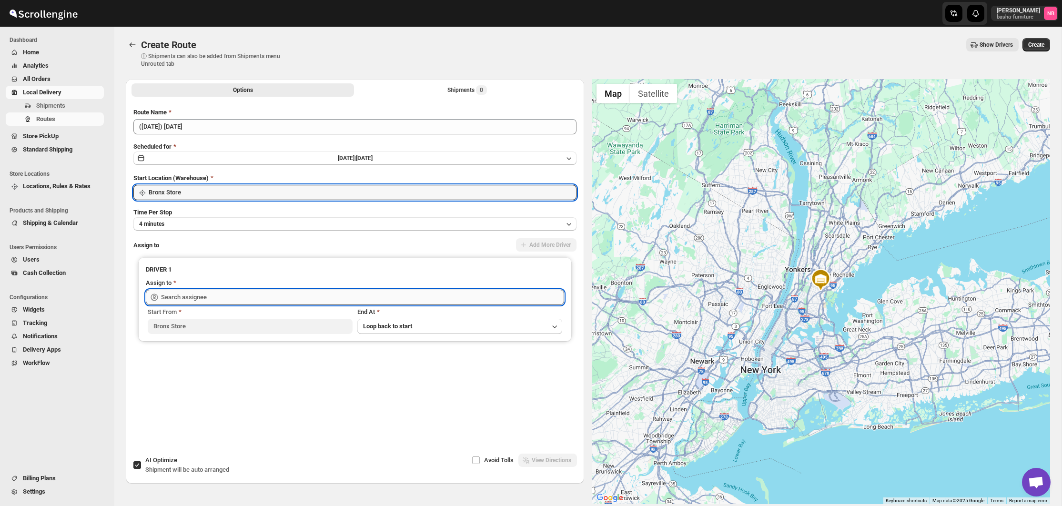
click at [201, 302] on input "text" at bounding box center [362, 297] width 403 height 15
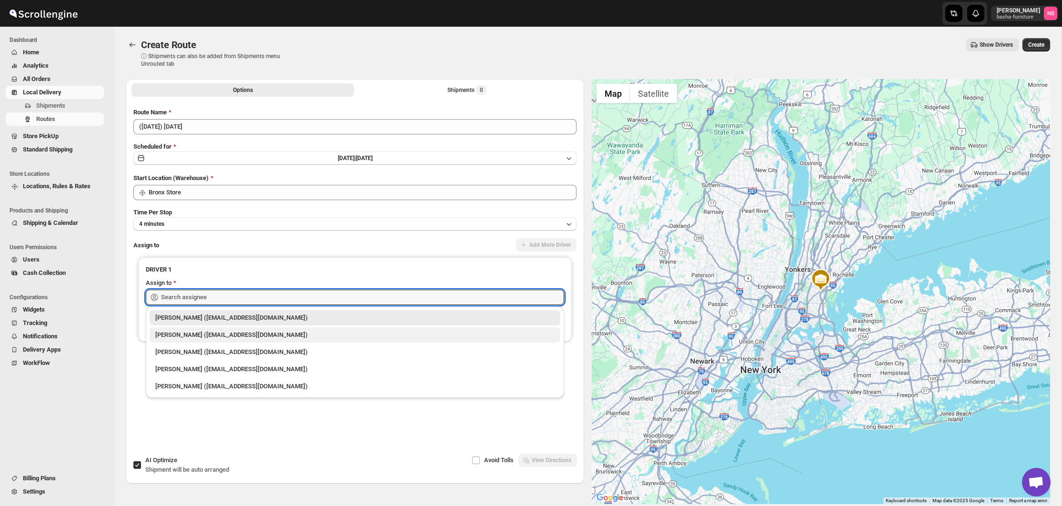
click at [197, 333] on div "[PERSON_NAME] ([EMAIL_ADDRESS][DOMAIN_NAME])" at bounding box center [354, 335] width 399 height 10
type input "[PERSON_NAME] ([EMAIL_ADDRESS][DOMAIN_NAME])"
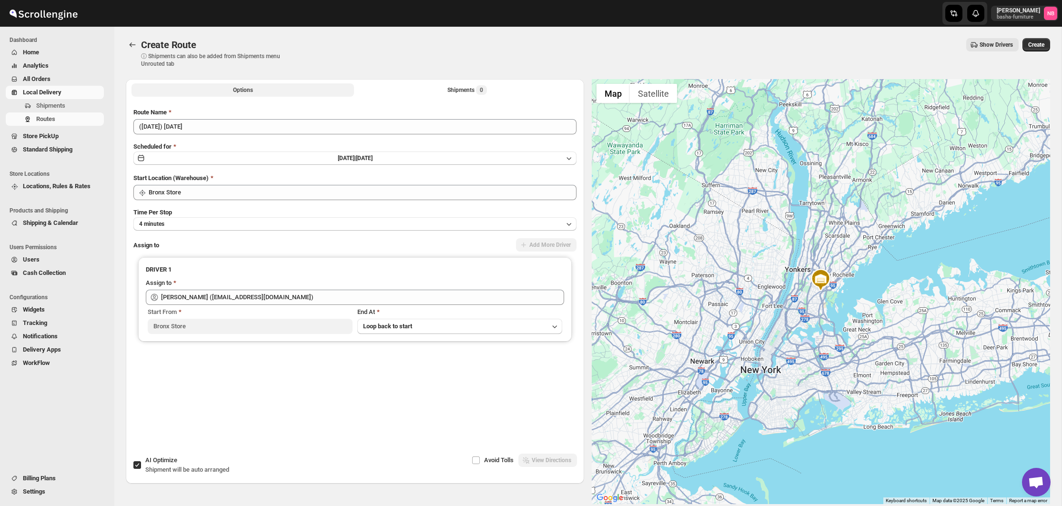
drag, startPoint x: 414, startPoint y: 91, endPoint x: 406, endPoint y: 97, distance: 10.3
click at [414, 91] on button "Shipments 0" at bounding box center [467, 89] width 222 height 13
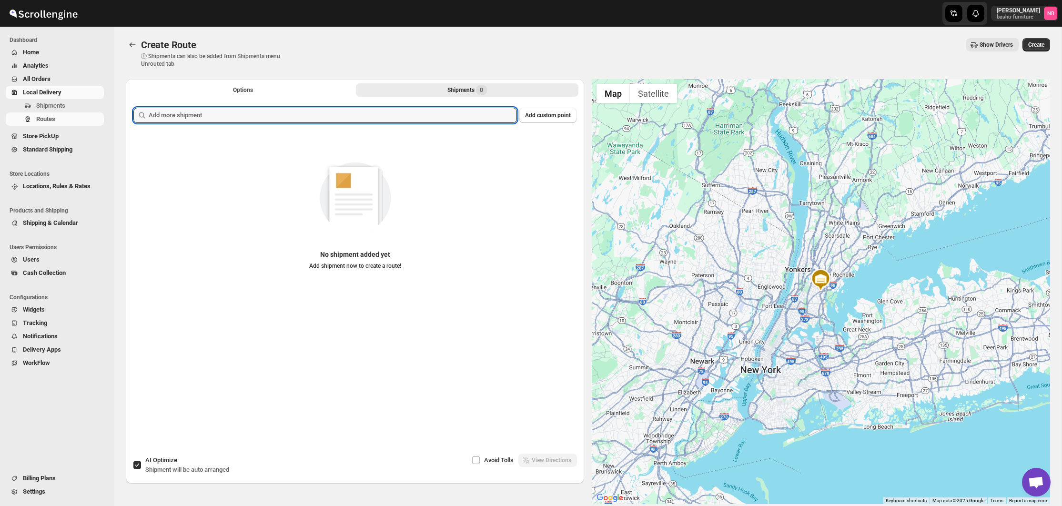
click at [388, 112] on input "text" at bounding box center [333, 115] width 368 height 15
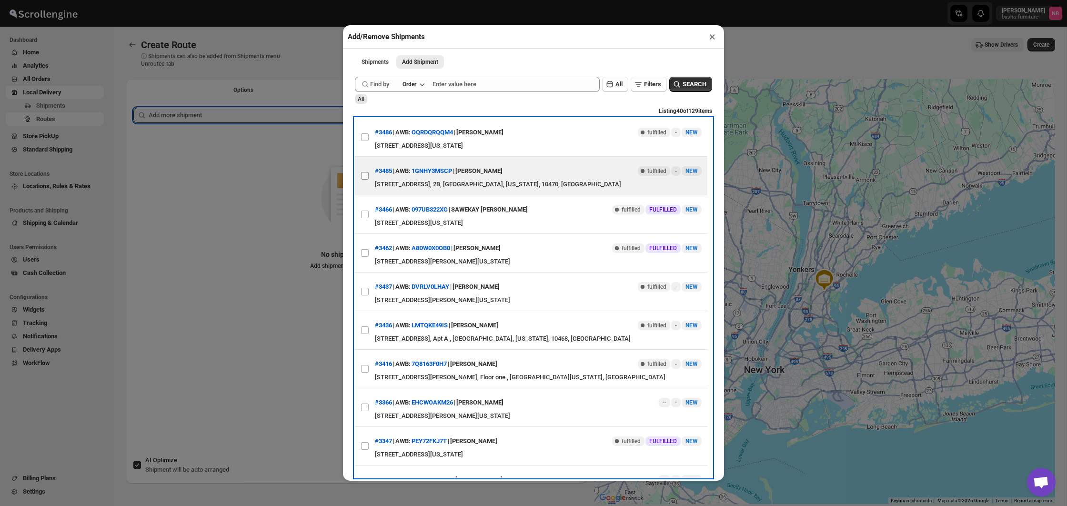
click at [366, 178] on input "View details for 68ae03d5c0fa9a00bc709037" at bounding box center [365, 176] width 8 height 8
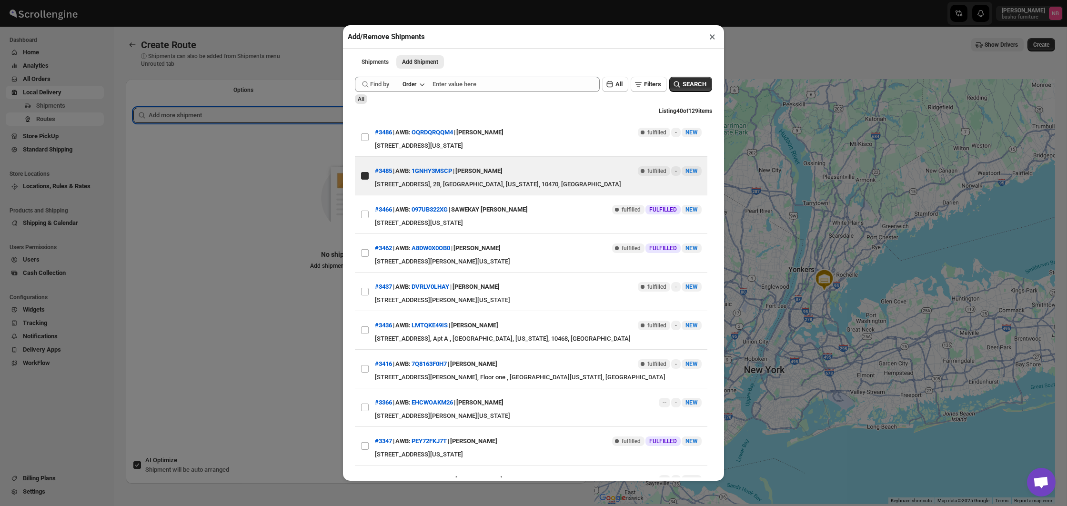
checkbox input "true"
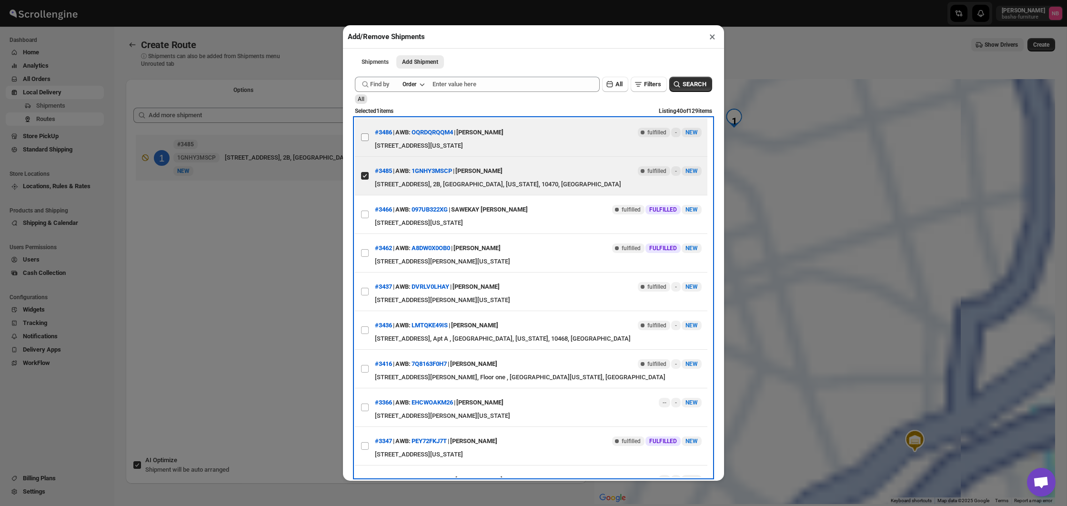
click at [362, 144] on label "View details for 68ae03c8c0fa9a00bc709035" at bounding box center [365, 137] width 20 height 38
click at [362, 141] on input "View details for 68ae03c8c0fa9a00bc709035" at bounding box center [365, 137] width 8 height 8
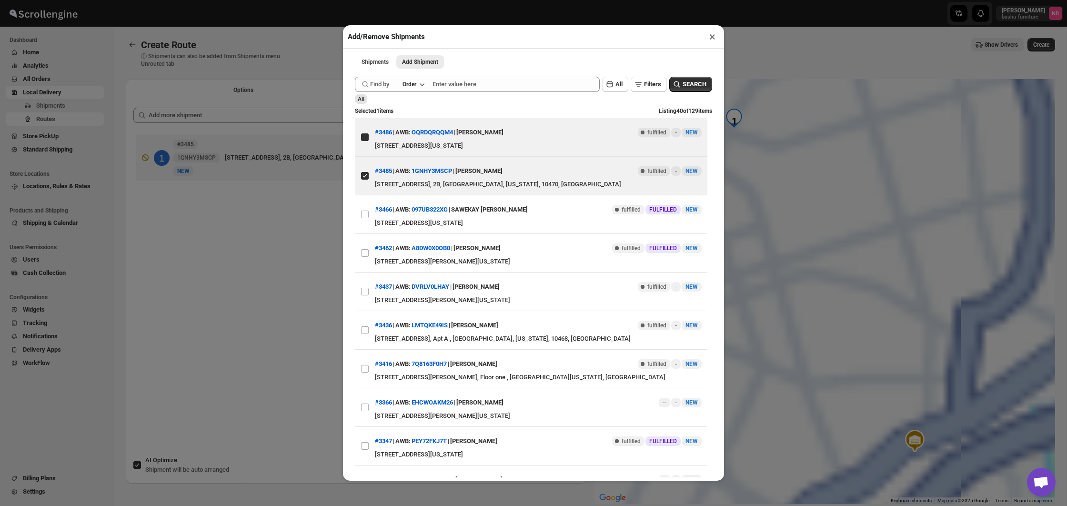
checkbox input "true"
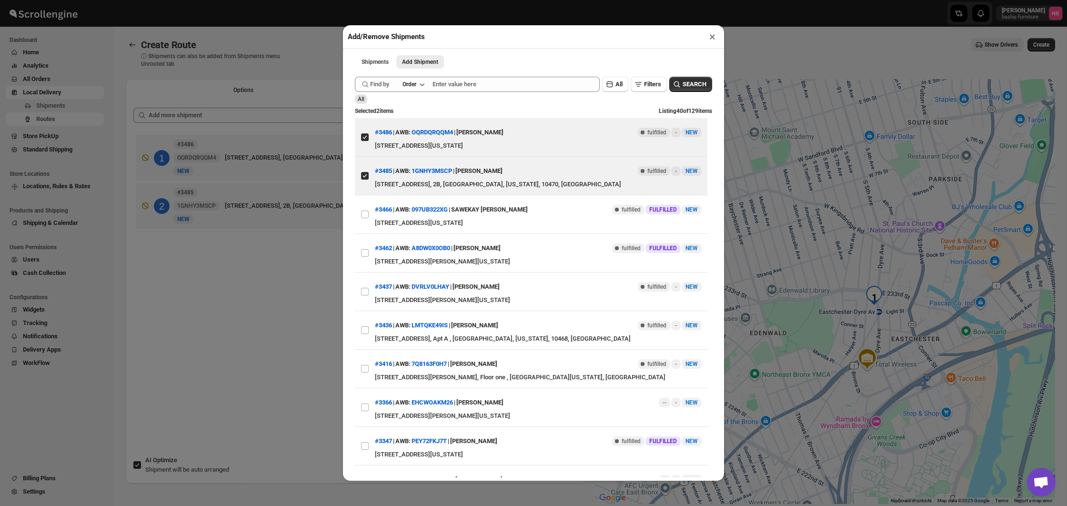
click at [267, 257] on div "Add/Remove Shipments × Shipments Add Shipment More views Shipments Add Shipment…" at bounding box center [533, 253] width 1067 height 506
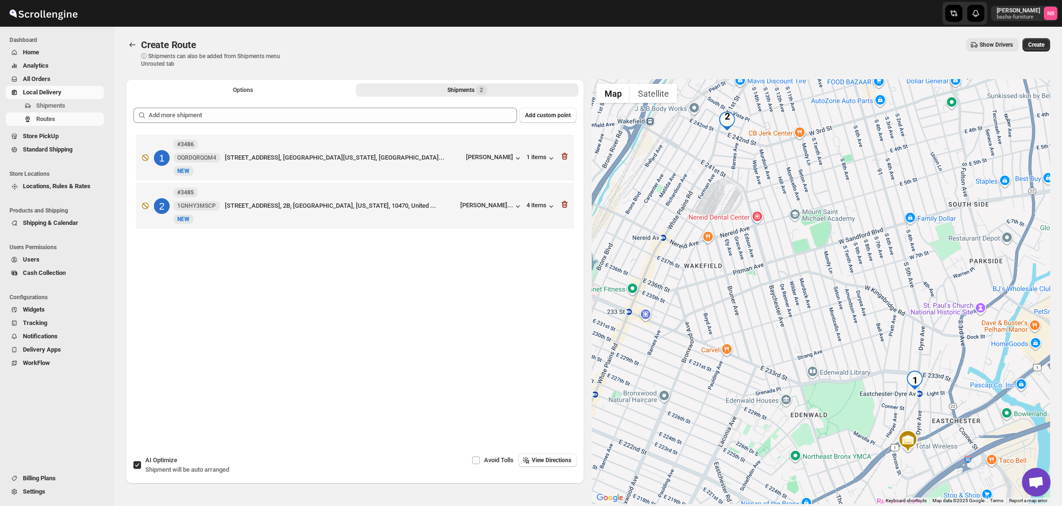
drag, startPoint x: 336, startPoint y: 214, endPoint x: 335, endPoint y: 196, distance: 17.6
click at [335, 196] on div "2 #3485 1GNHY3MSCP New NEW [STREET_ADDRESS][GEOGRAPHIC_DATA][US_STATE], 10470, …" at bounding box center [353, 204] width 432 height 40
drag, startPoint x: 136, startPoint y: 463, endPoint x: 189, endPoint y: 437, distance: 58.2
click at [136, 463] on input "AI Optimize Shipment will be auto arranged" at bounding box center [137, 465] width 8 height 8
checkbox input "false"
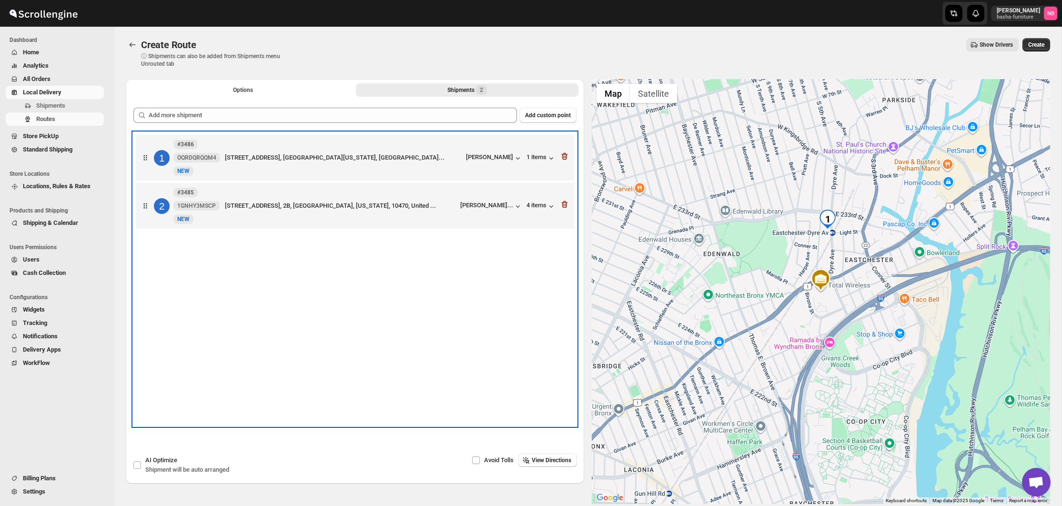
drag, startPoint x: 315, startPoint y: 290, endPoint x: 332, endPoint y: 260, distance: 34.7
click at [318, 288] on div "1 #3486 OQRDQRQQM4 New NEW [STREET_ADDRESS], [GEOGRAPHIC_DATA][US_STATE], [GEOG…" at bounding box center [354, 278] width 443 height 293
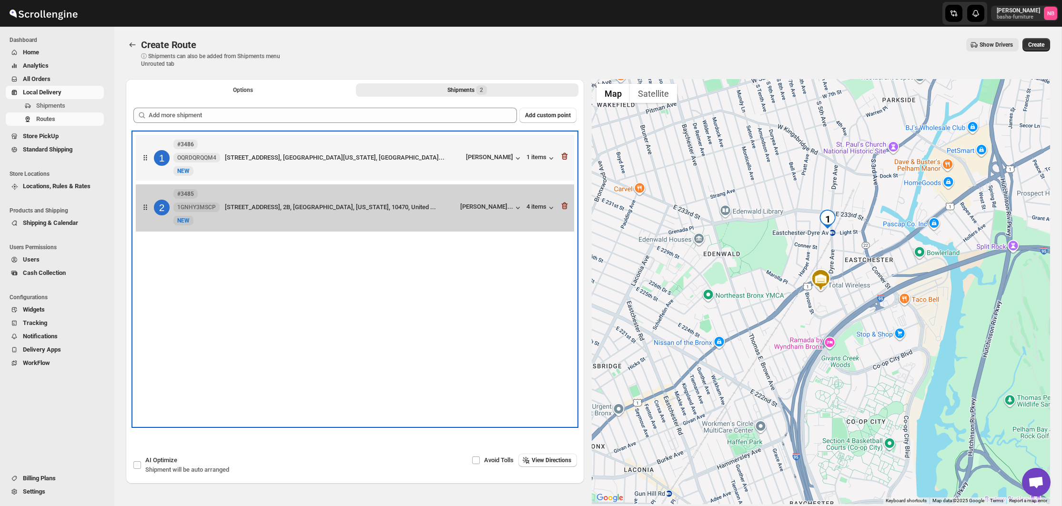
drag, startPoint x: 341, startPoint y: 213, endPoint x: 351, endPoint y: 167, distance: 47.3
click at [351, 167] on div "1 #3486 OQRDQRQQM4 New NEW [STREET_ADDRESS], [GEOGRAPHIC_DATA][US_STATE], [GEOG…" at bounding box center [354, 183] width 443 height 102
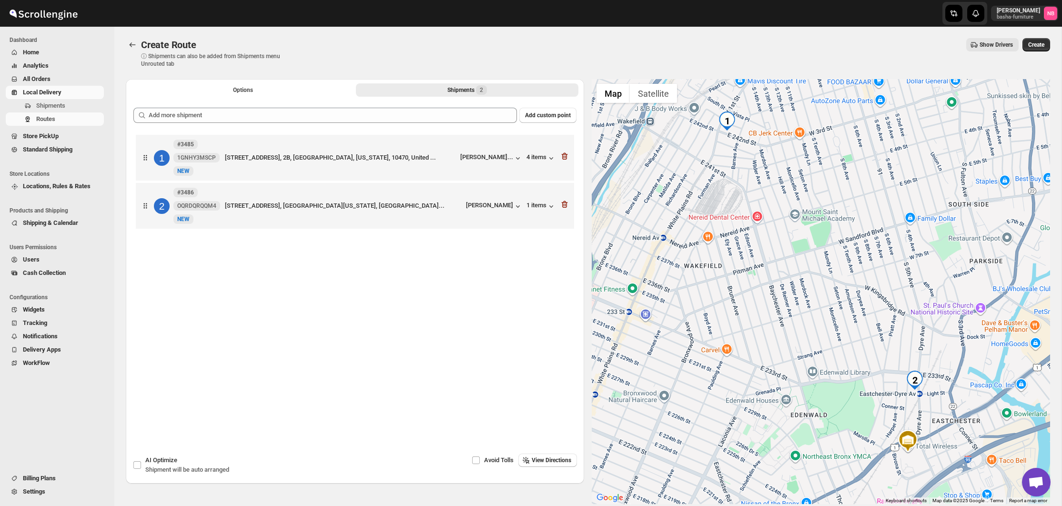
drag, startPoint x: 1034, startPoint y: 44, endPoint x: 1016, endPoint y: 67, distance: 28.6
click at [1034, 44] on span "Create" at bounding box center [1036, 45] width 16 height 8
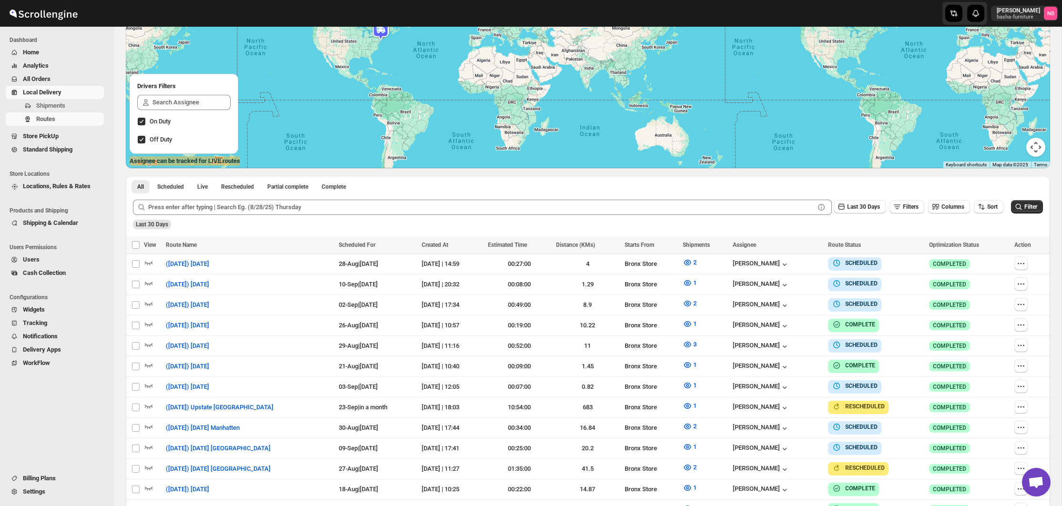
scroll to position [172, 0]
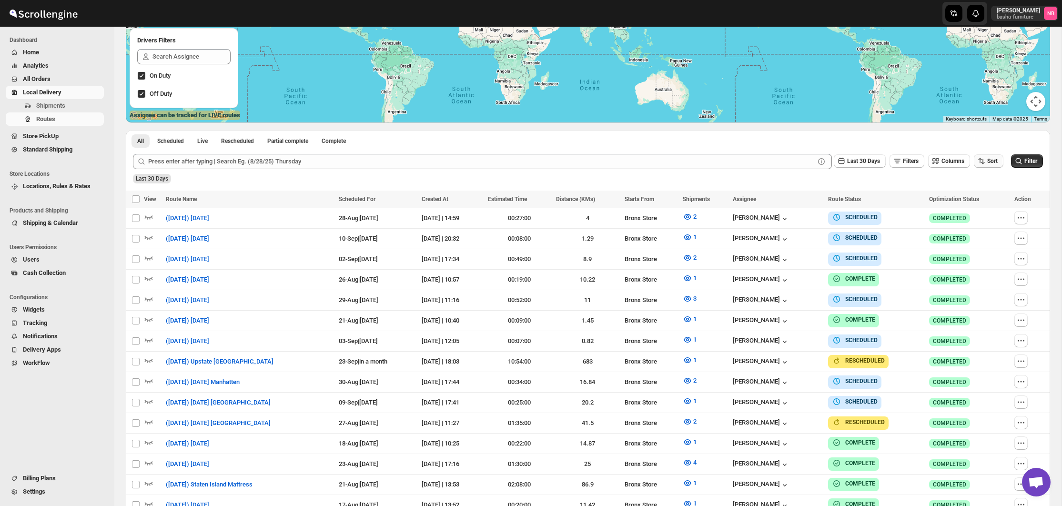
click at [981, 161] on icon "button" at bounding box center [981, 161] width 10 height 10
click at [967, 213] on div "Due Date" at bounding box center [971, 212] width 25 height 10
click at [861, 162] on span "Last 30 Days" at bounding box center [863, 161] width 33 height 7
drag, startPoint x: 850, startPoint y: 283, endPoint x: 914, endPoint y: 245, distance: 75.0
click at [850, 283] on button "All" at bounding box center [850, 280] width 54 height 15
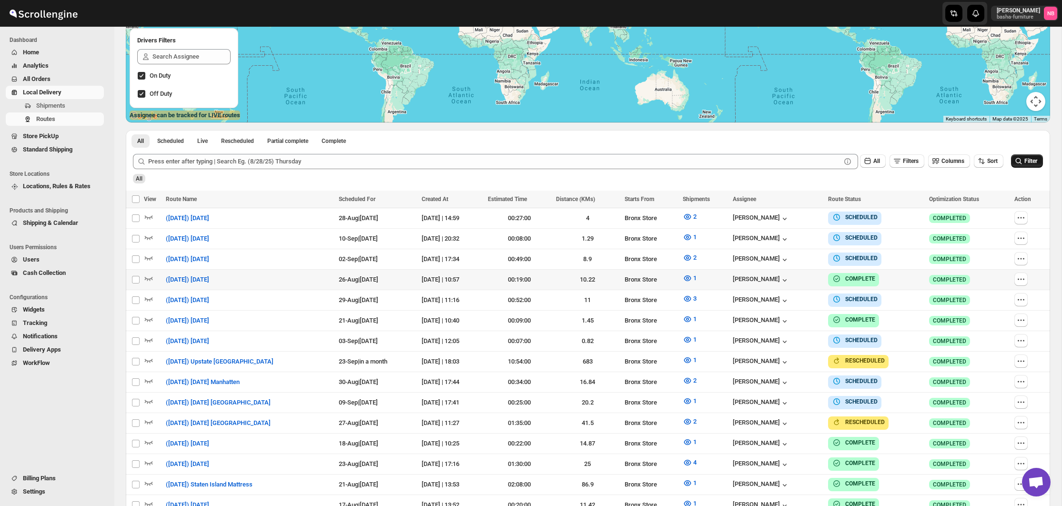
click at [1024, 164] on span "Filter" at bounding box center [1030, 161] width 13 height 7
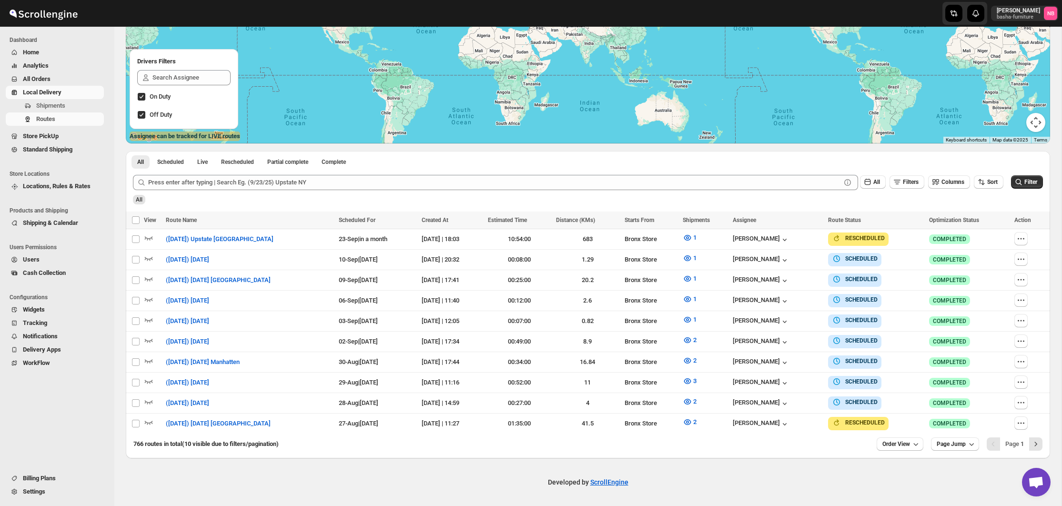
scroll to position [147, 0]
